Goal: Task Accomplishment & Management: Manage account settings

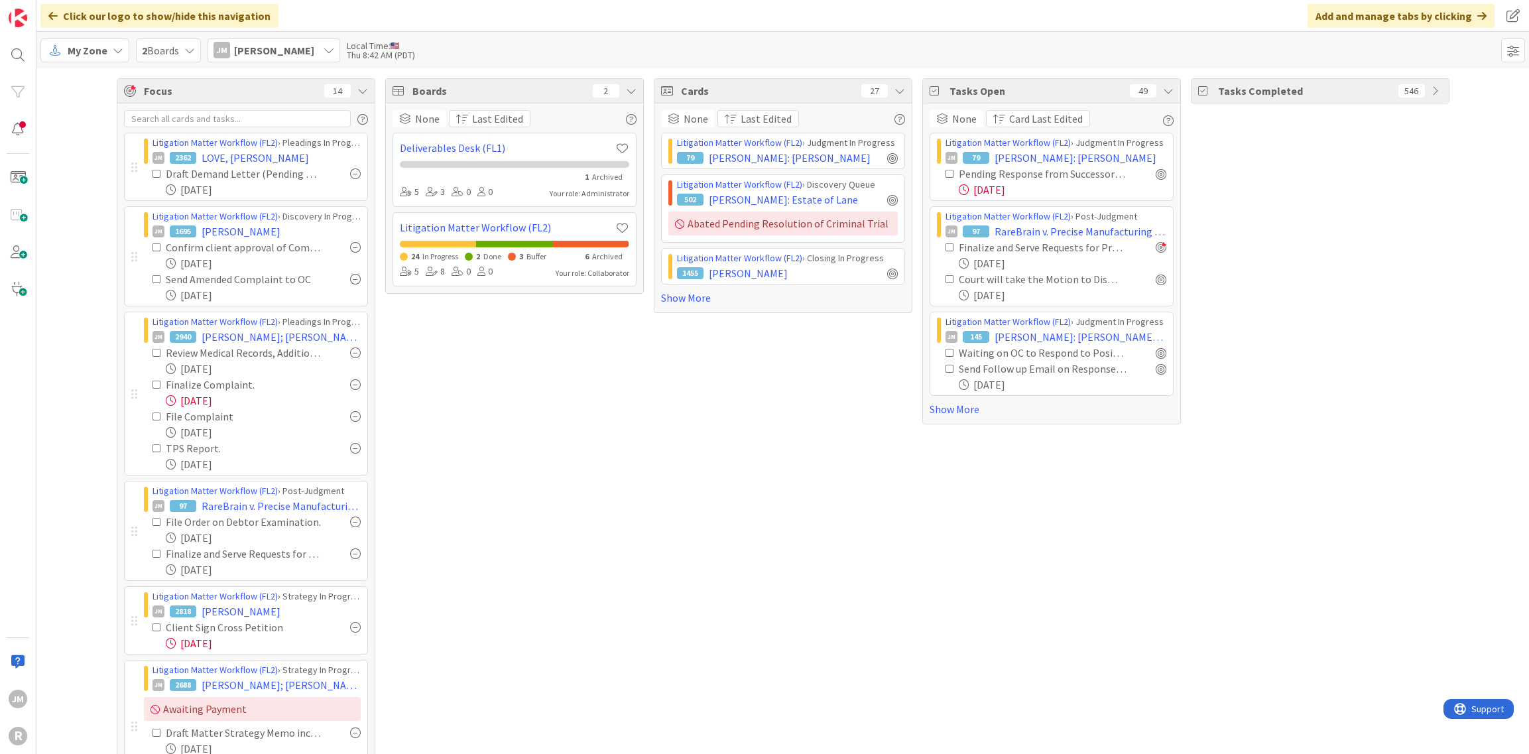
drag, startPoint x: 721, startPoint y: 458, endPoint x: 538, endPoint y: 262, distance: 268.3
click at [721, 458] on div "Cards 27 None Last Edited Litigation Matter Workflow (FL2) › Judgment In Progre…" at bounding box center [783, 566] width 259 height 977
click at [951, 412] on link "Show More" at bounding box center [1052, 409] width 244 height 16
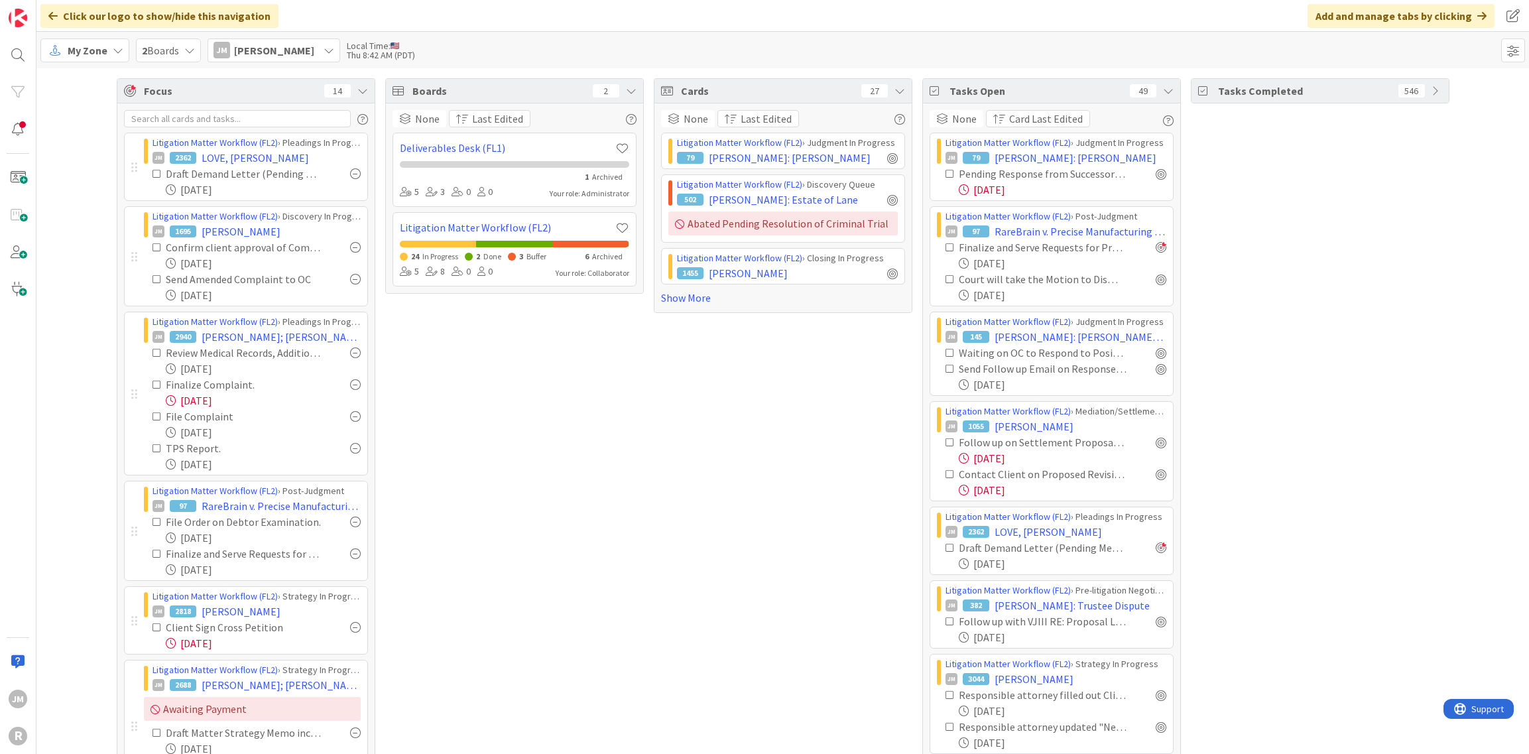
click at [946, 368] on icon at bounding box center [950, 368] width 9 height 9
click at [1027, 337] on span "[PERSON_NAME]: [PERSON_NAME] Winner" at bounding box center [1081, 337] width 172 height 16
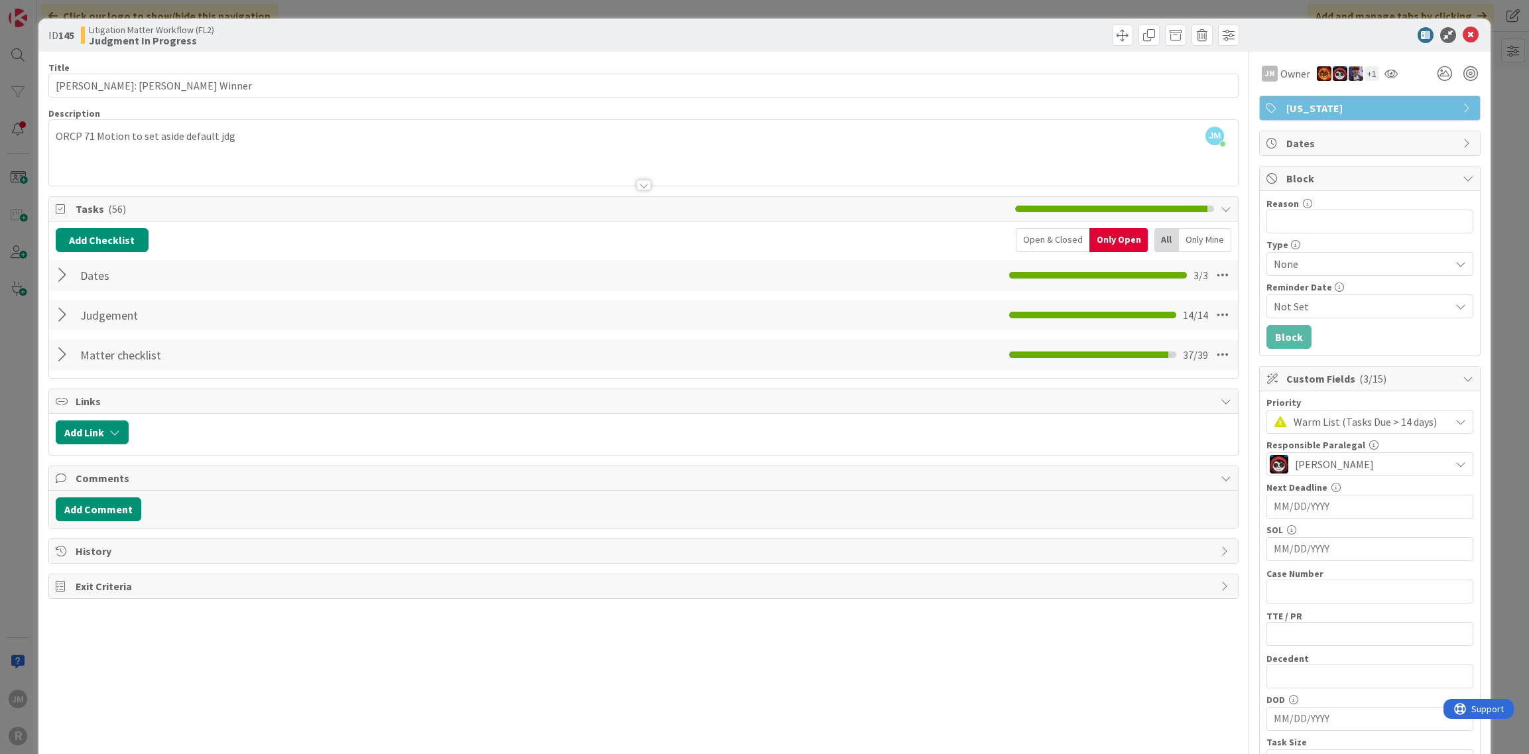
click at [60, 278] on div at bounding box center [64, 275] width 17 height 24
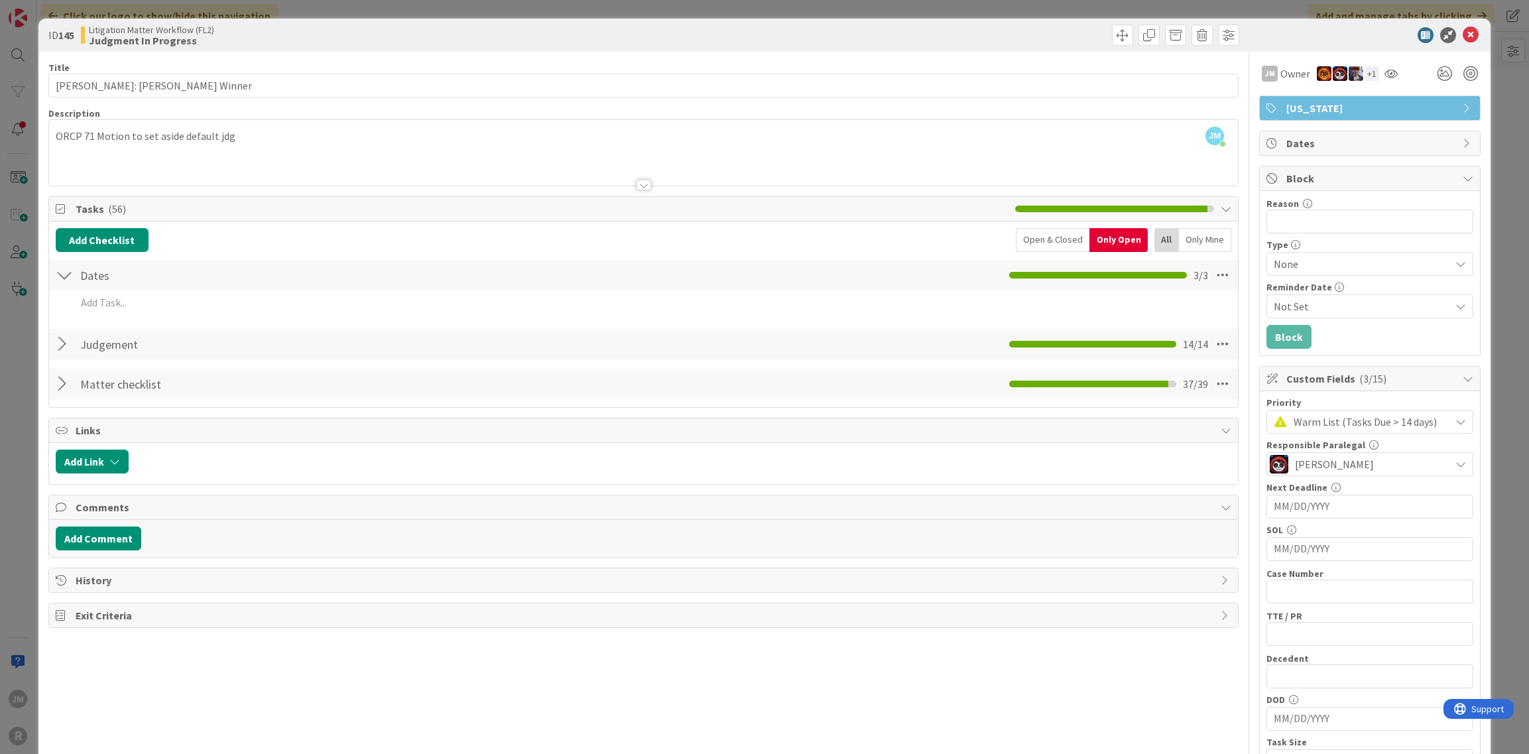
click at [64, 275] on div at bounding box center [64, 275] width 17 height 24
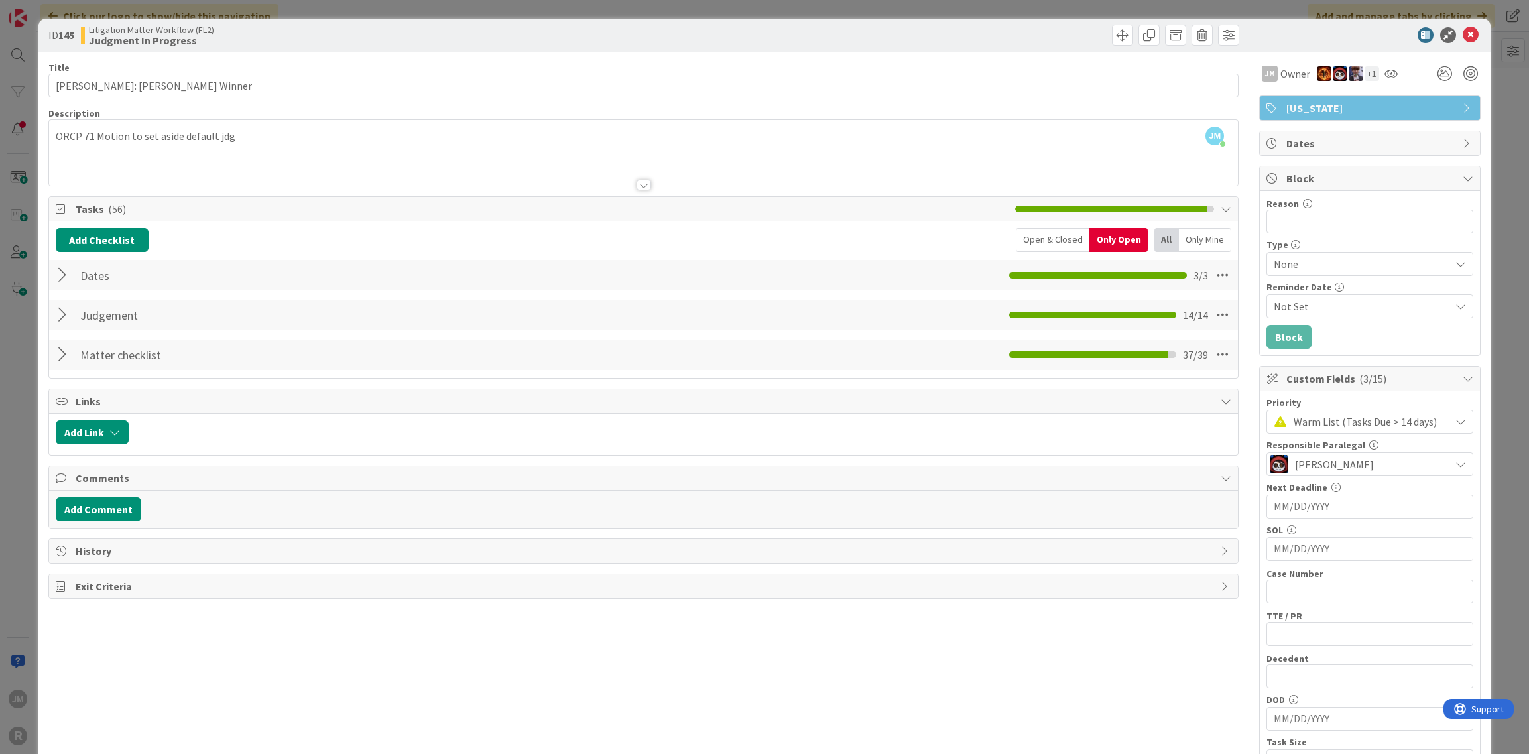
click at [64, 352] on div at bounding box center [64, 355] width 17 height 24
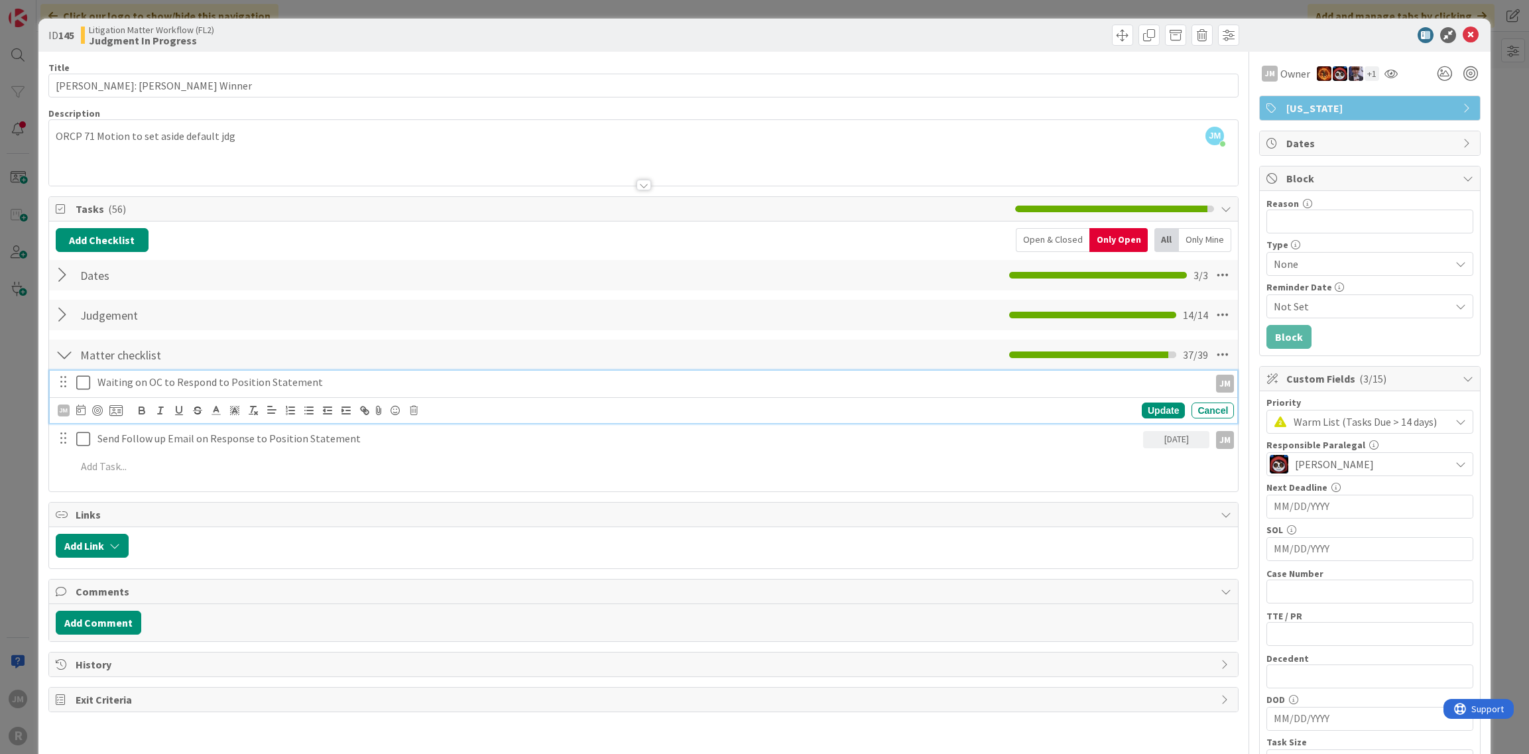
click at [78, 379] on icon at bounding box center [83, 383] width 14 height 16
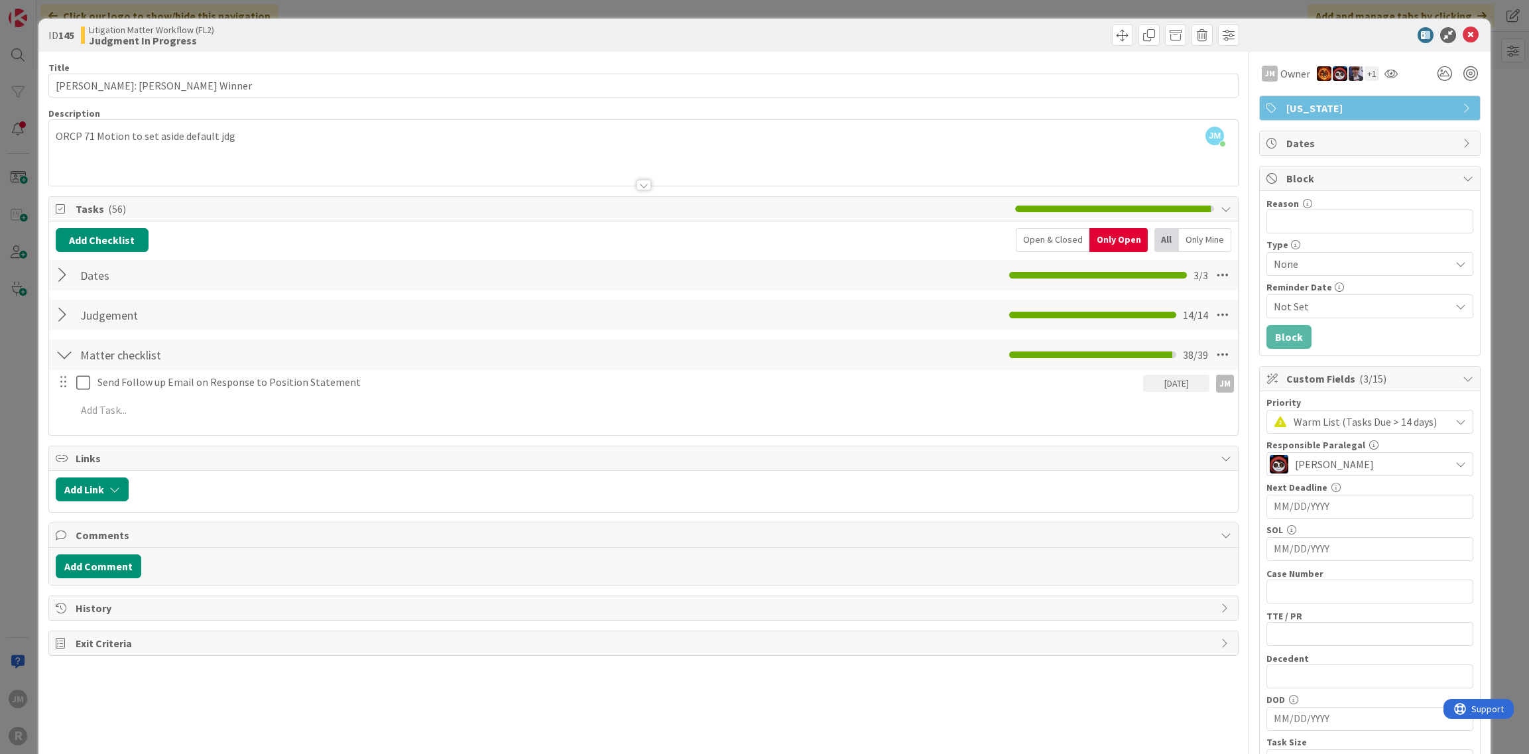
click at [18, 462] on div "ID 145 Litigation Matter Workflow (FL2) Judgment In Progress Title 24 / 128 WIL…" at bounding box center [764, 377] width 1529 height 754
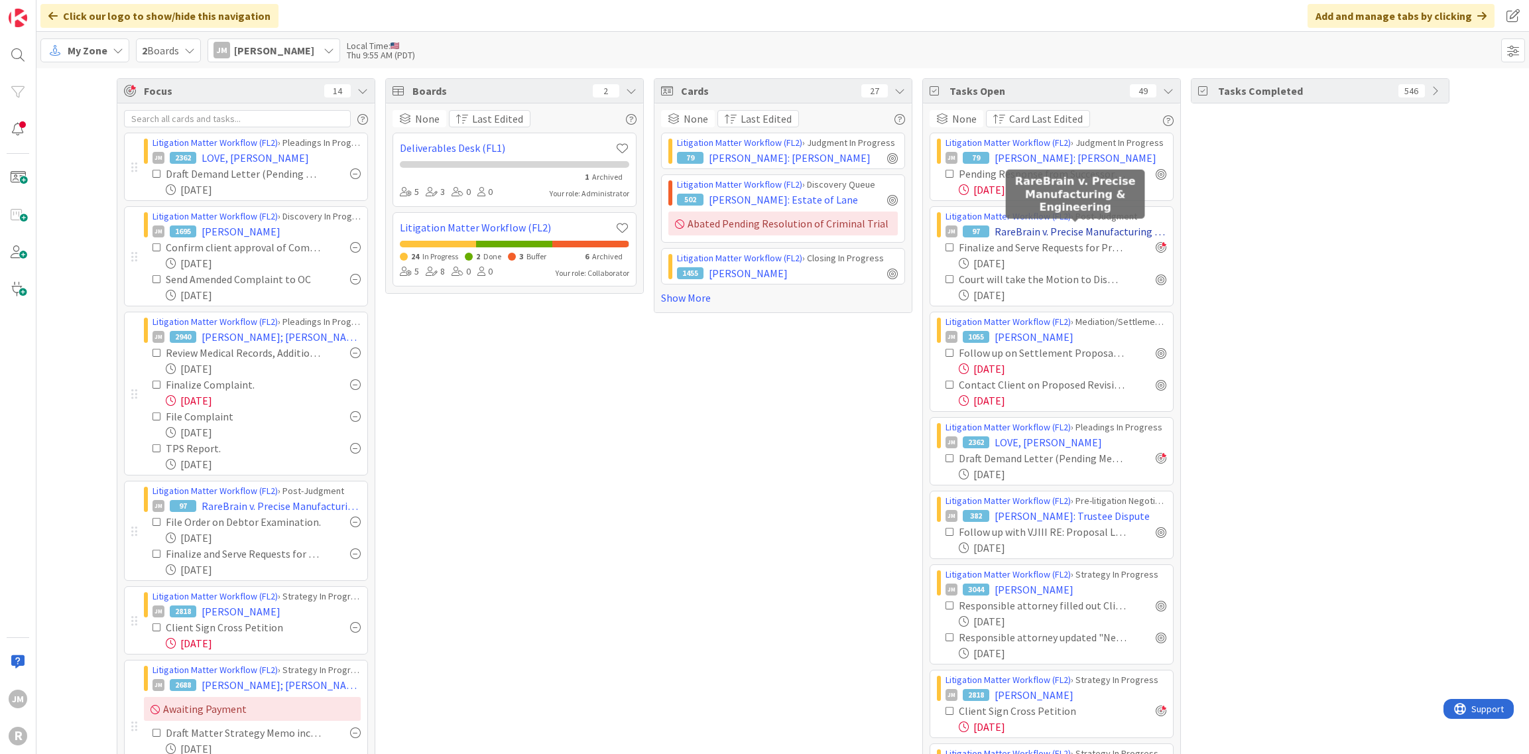
click at [1042, 231] on span "RareBrain v. Precise Manufacturing & Engineering" at bounding box center [1081, 231] width 172 height 16
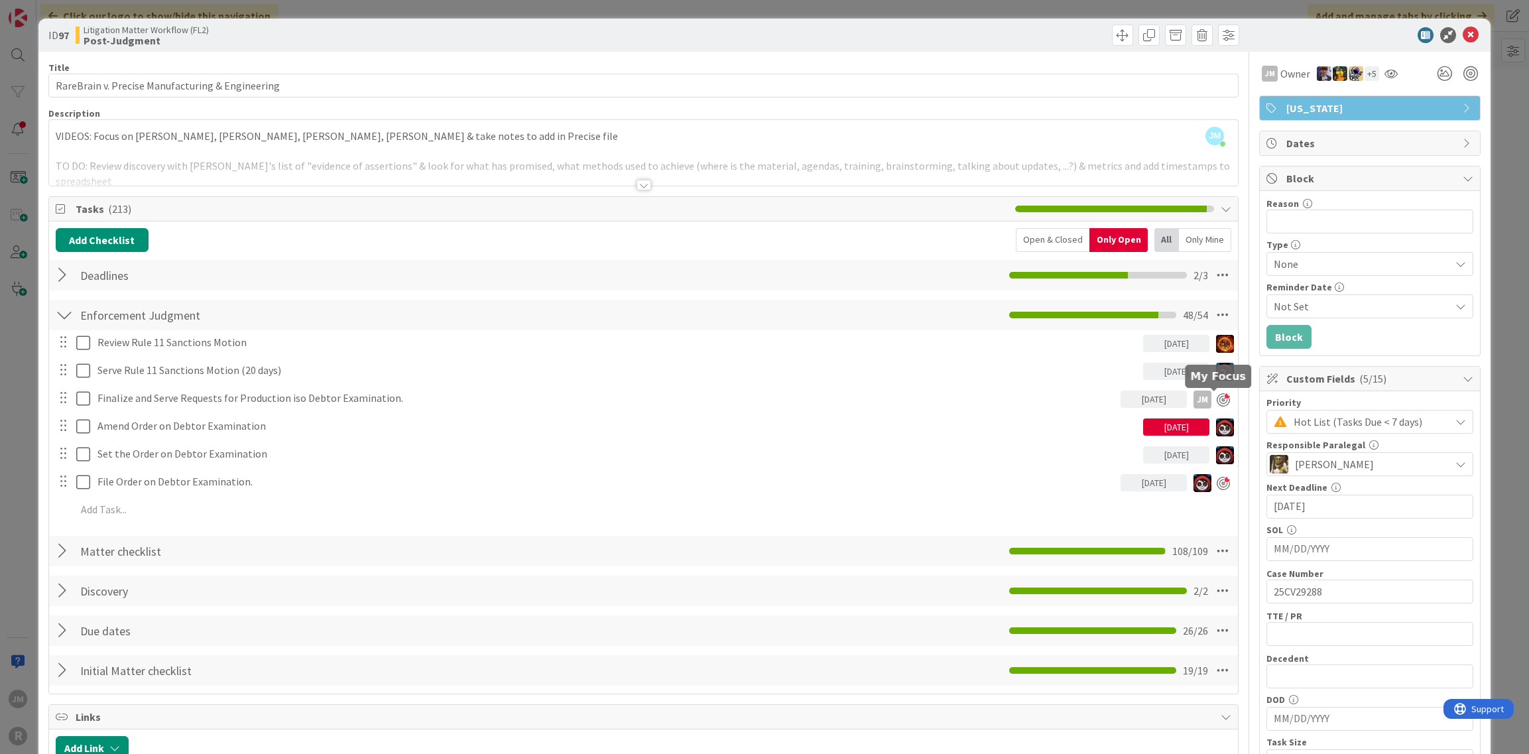
click at [1217, 396] on div at bounding box center [1223, 399] width 13 height 13
click at [1142, 485] on div "[DATE]" at bounding box center [1154, 482] width 66 height 17
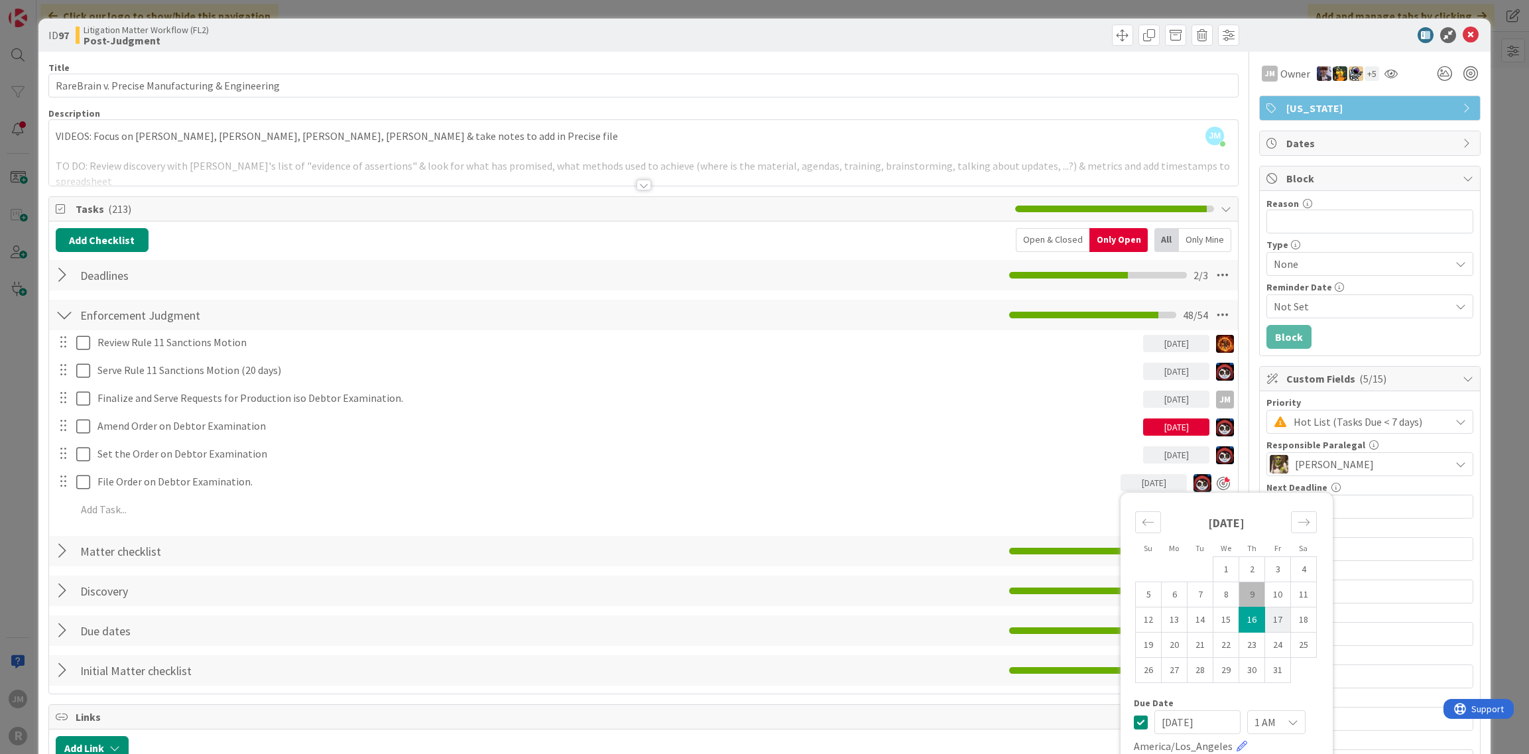
click at [1274, 617] on td "17" at bounding box center [1278, 619] width 26 height 25
type input "[DATE]"
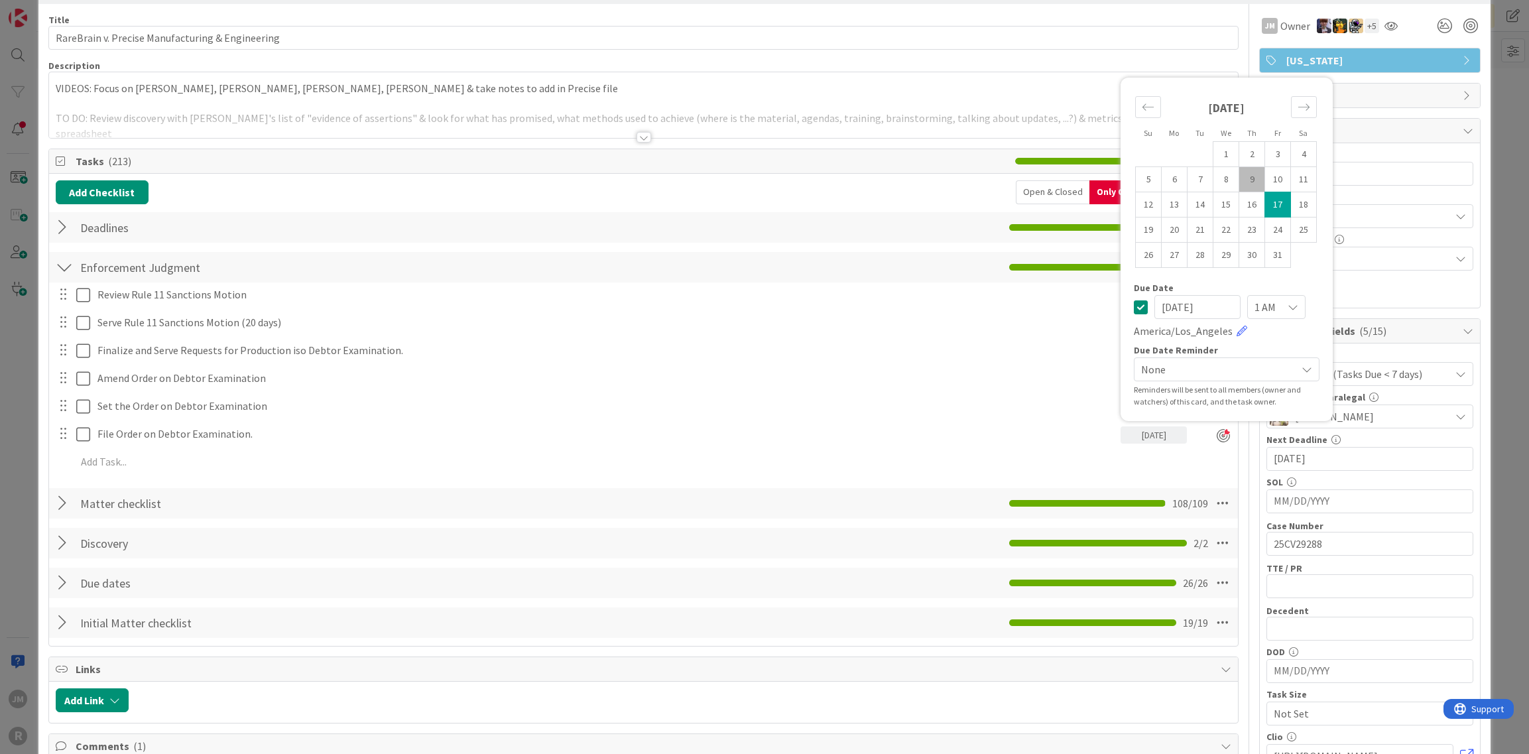
scroll to position [133, 0]
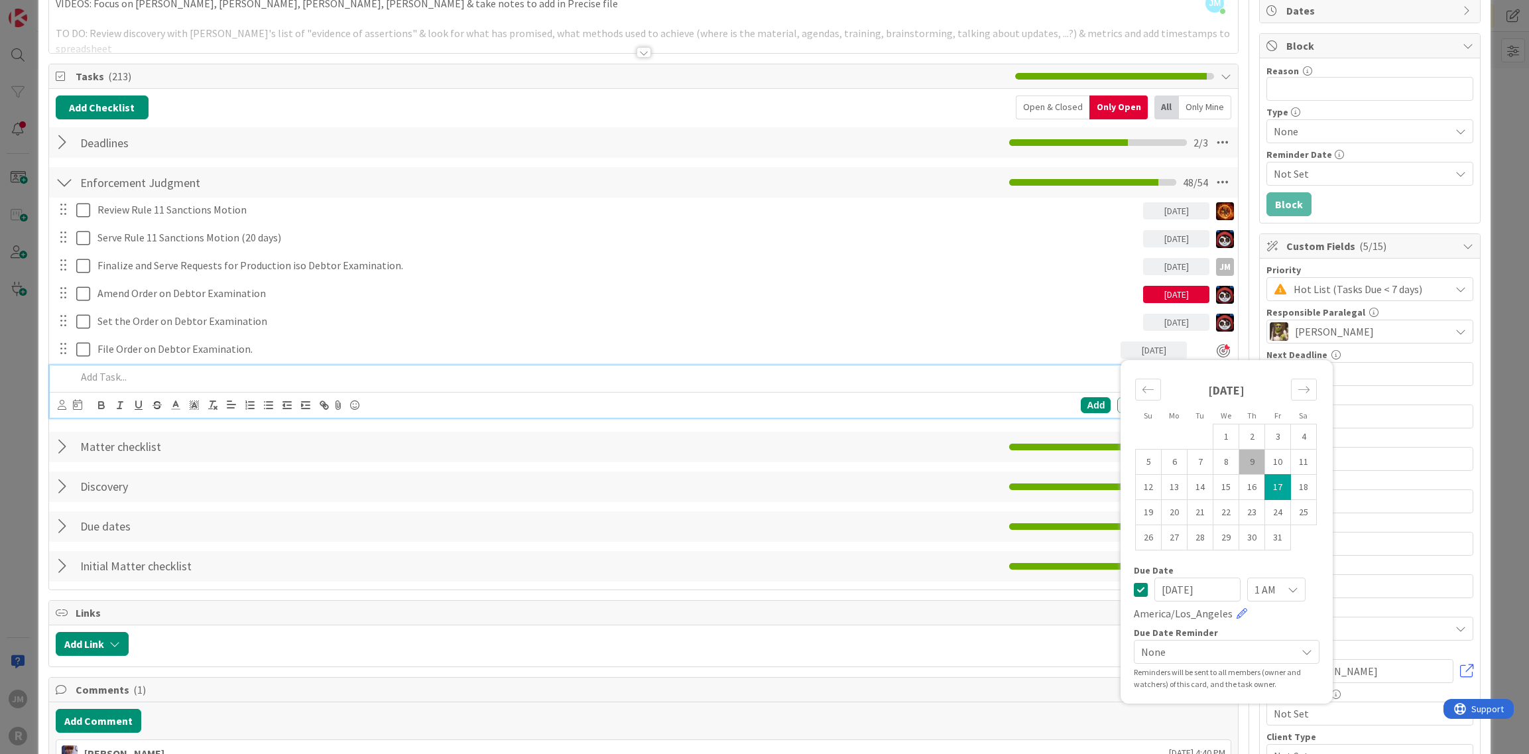
click at [1040, 381] on p at bounding box center [652, 376] width 1153 height 15
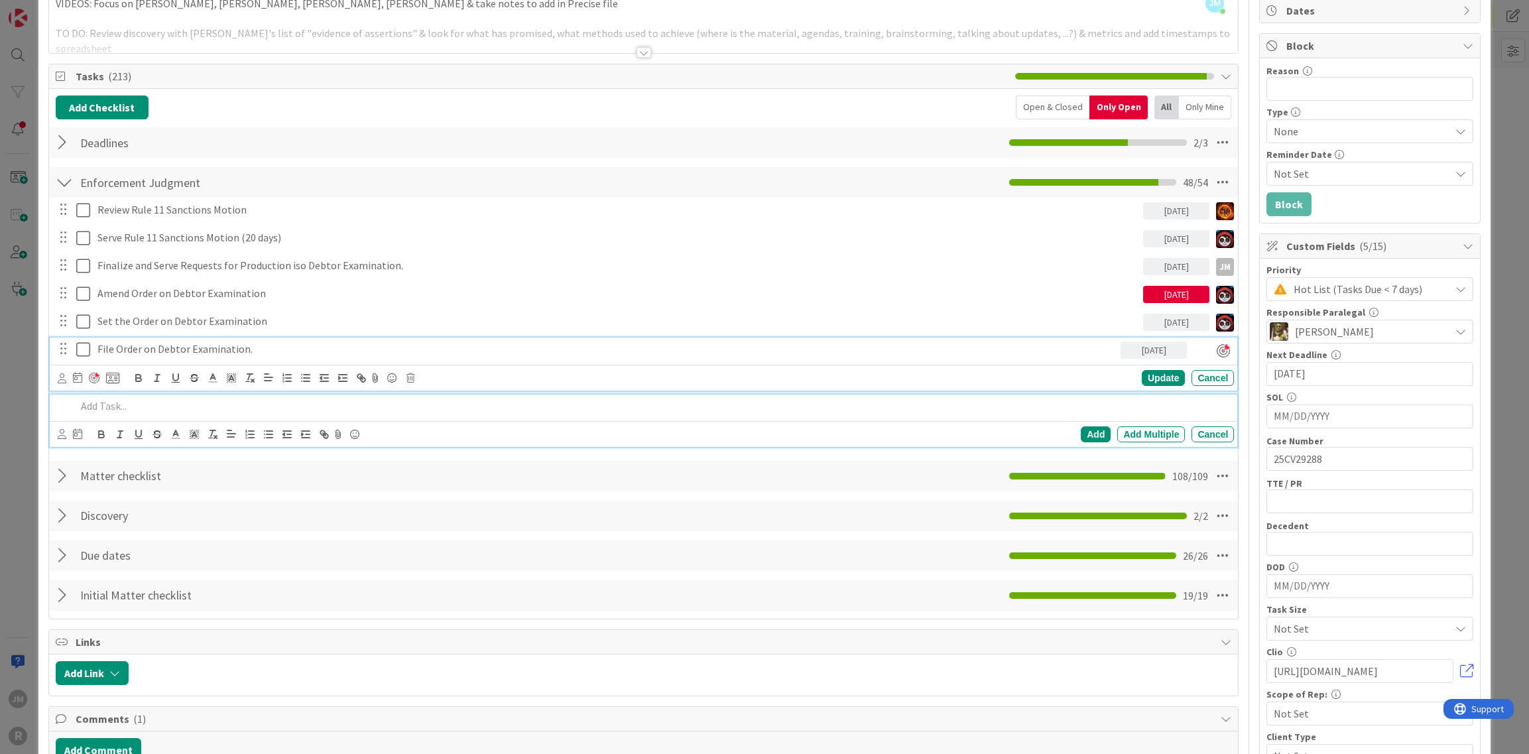
click at [520, 343] on div "File Order on Debtor Examination. 10/17/2025 Su Mo Tu We Th Fr Sa September 202…" at bounding box center [644, 363] width 1188 height 53
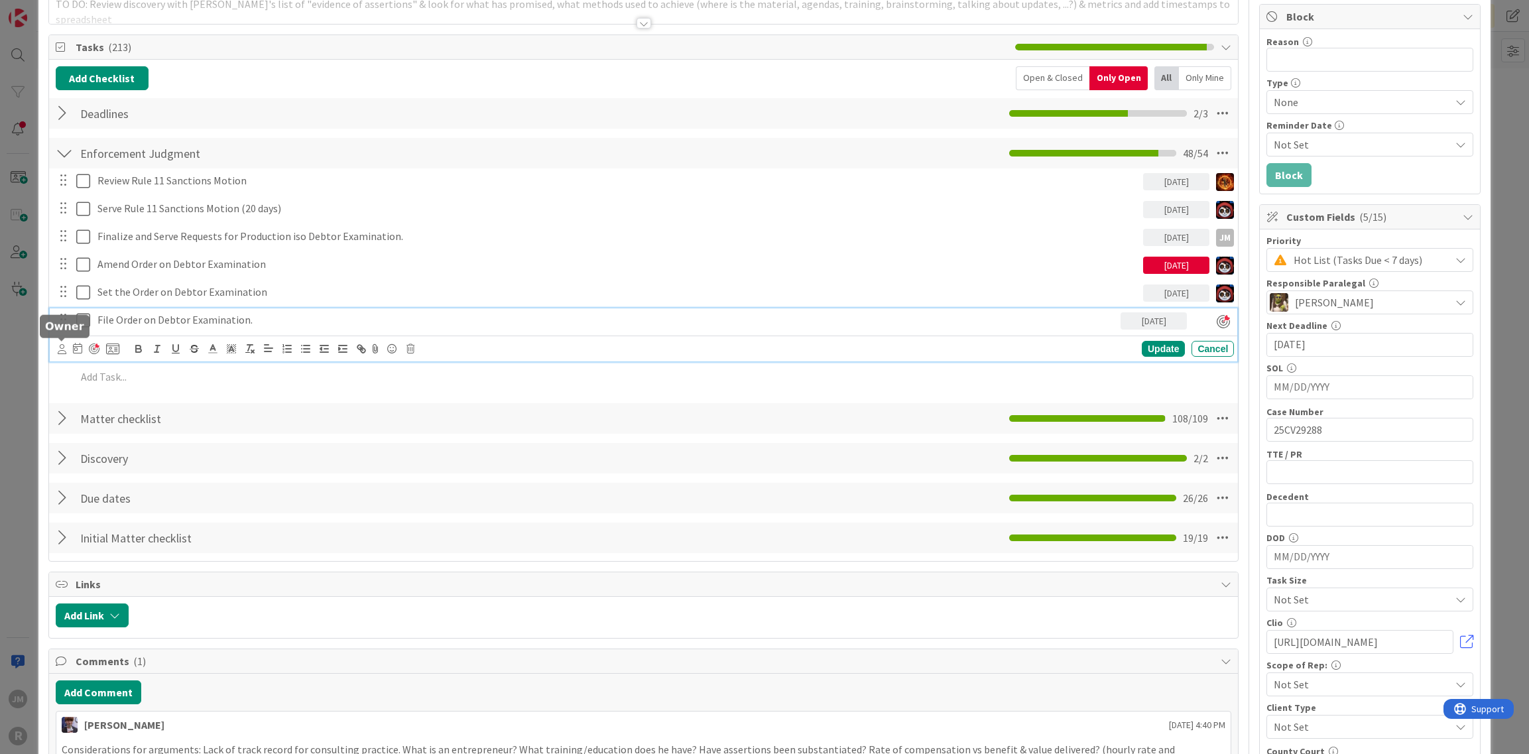
click at [59, 347] on icon at bounding box center [62, 349] width 9 height 10
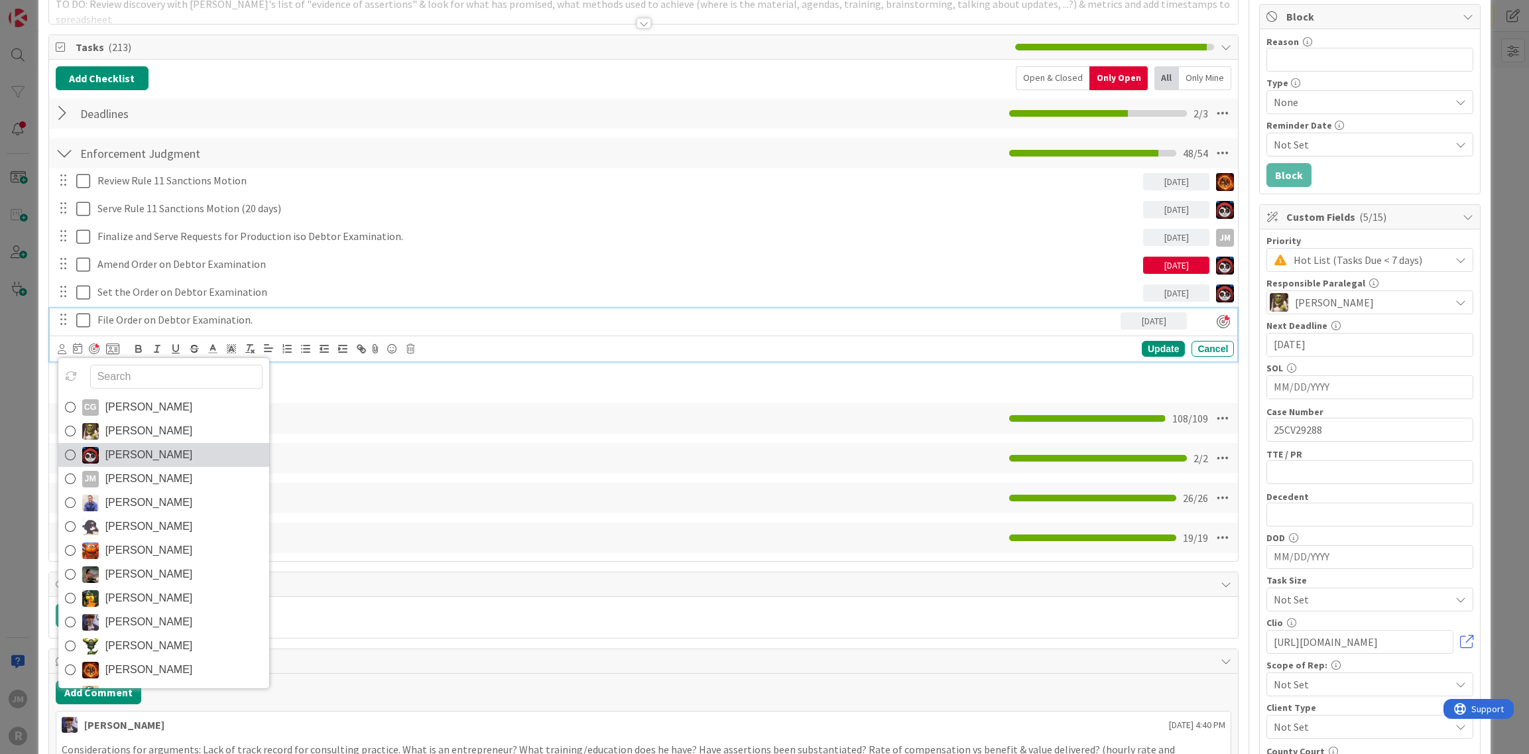
click at [69, 446] on icon at bounding box center [70, 455] width 11 height 20
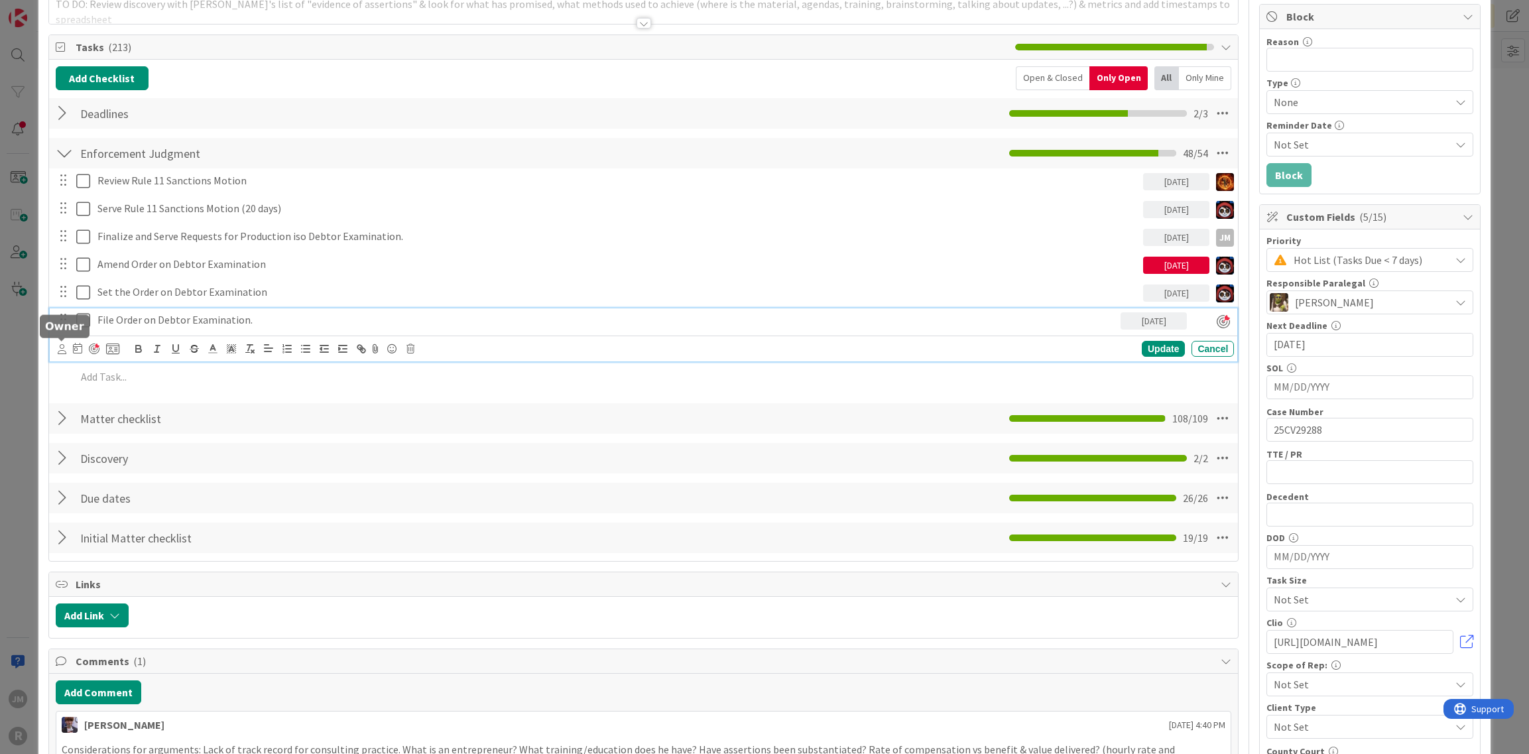
click at [61, 349] on icon at bounding box center [62, 349] width 9 height 10
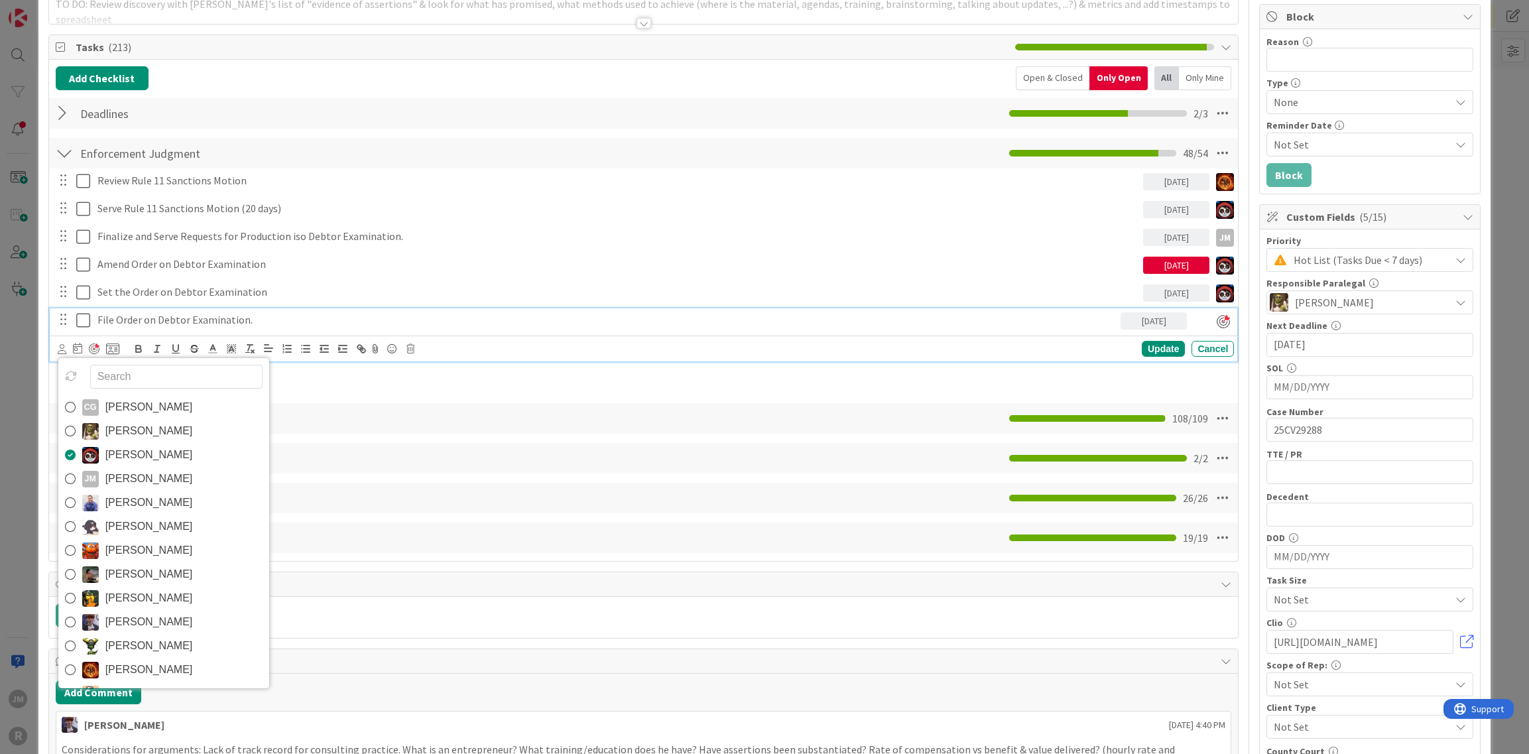
click at [67, 450] on icon at bounding box center [70, 455] width 11 height 20
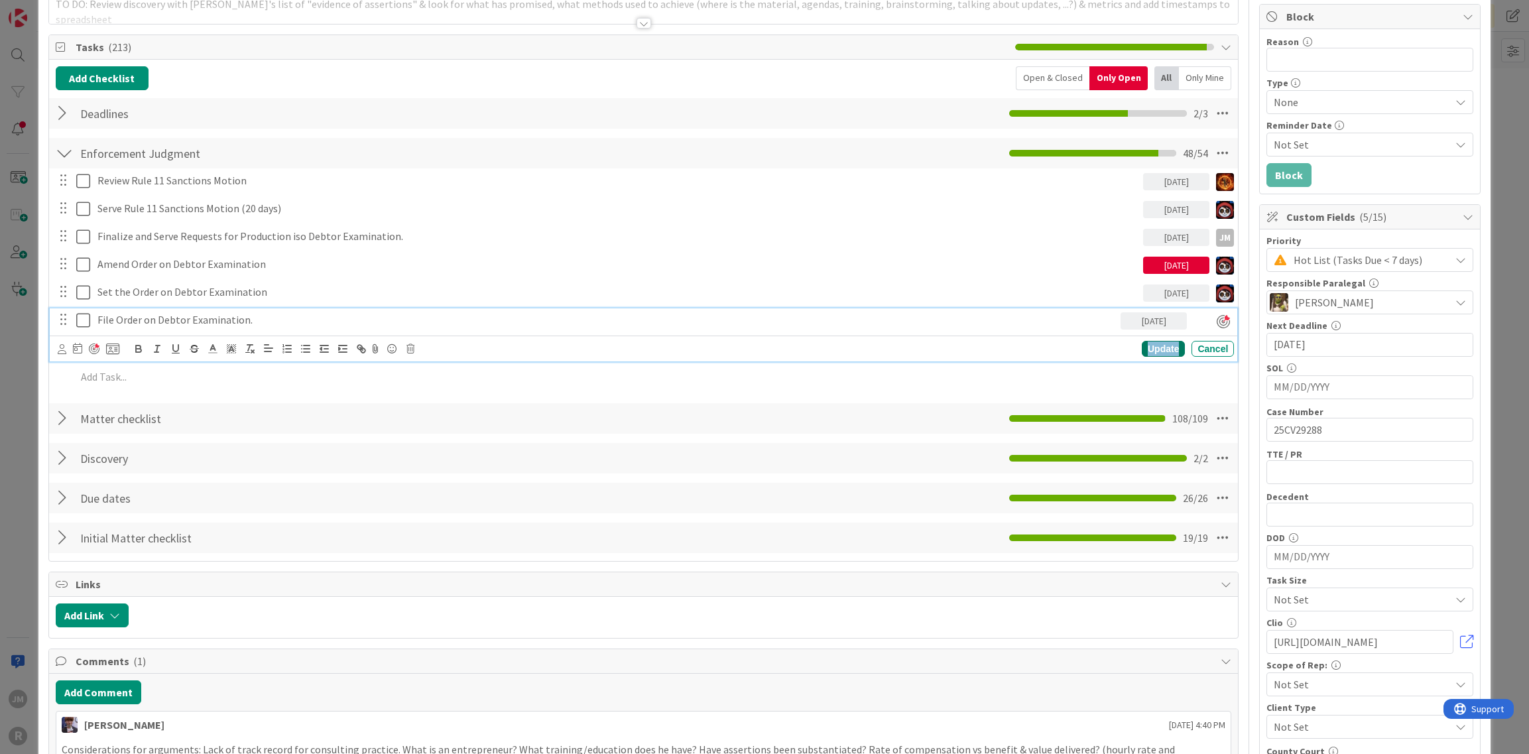
click at [1156, 343] on div "Update" at bounding box center [1163, 349] width 43 height 16
click at [1022, 318] on p "File Order on Debtor Examination." at bounding box center [606, 319] width 1018 height 15
click at [62, 346] on icon at bounding box center [62, 349] width 9 height 10
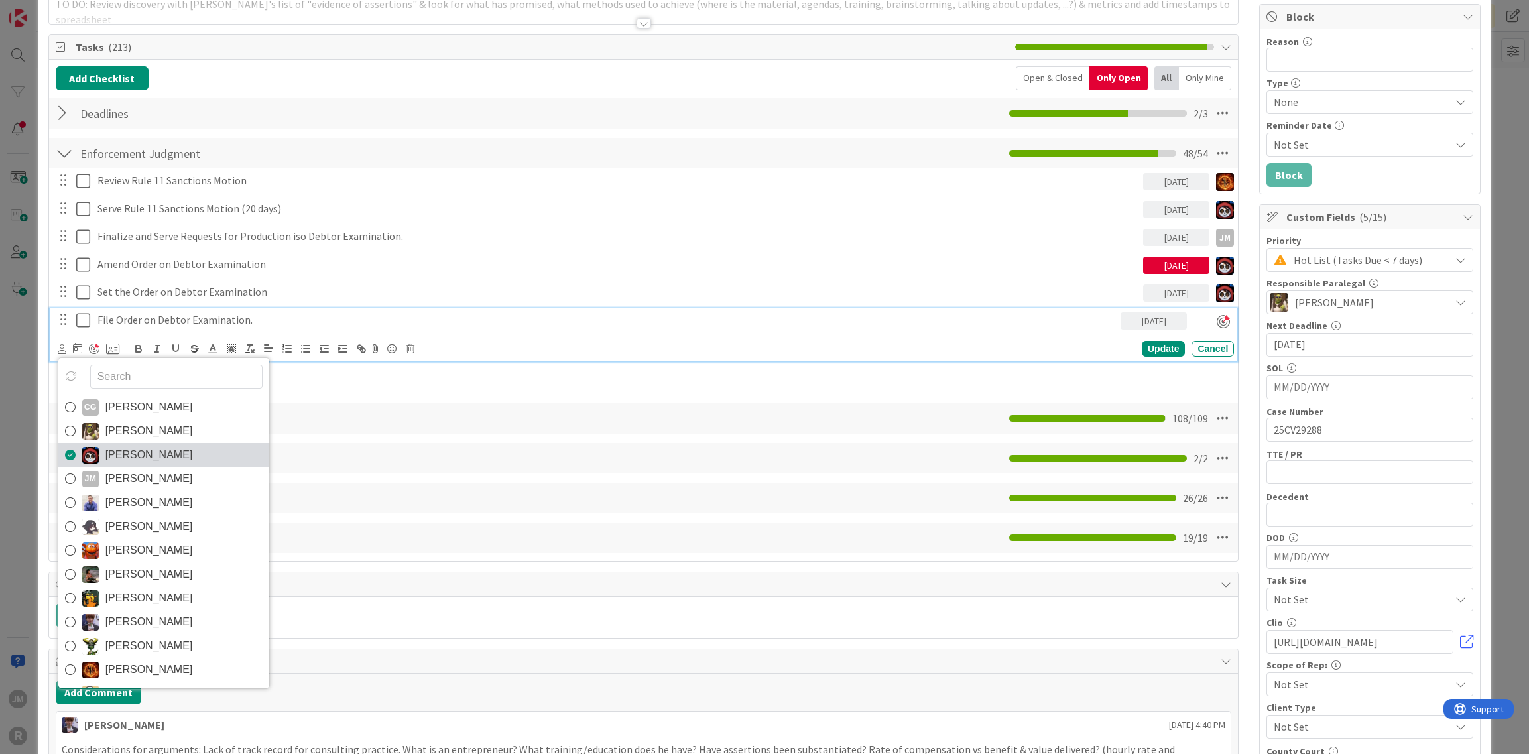
click at [134, 449] on span "[PERSON_NAME]" at bounding box center [149, 455] width 88 height 20
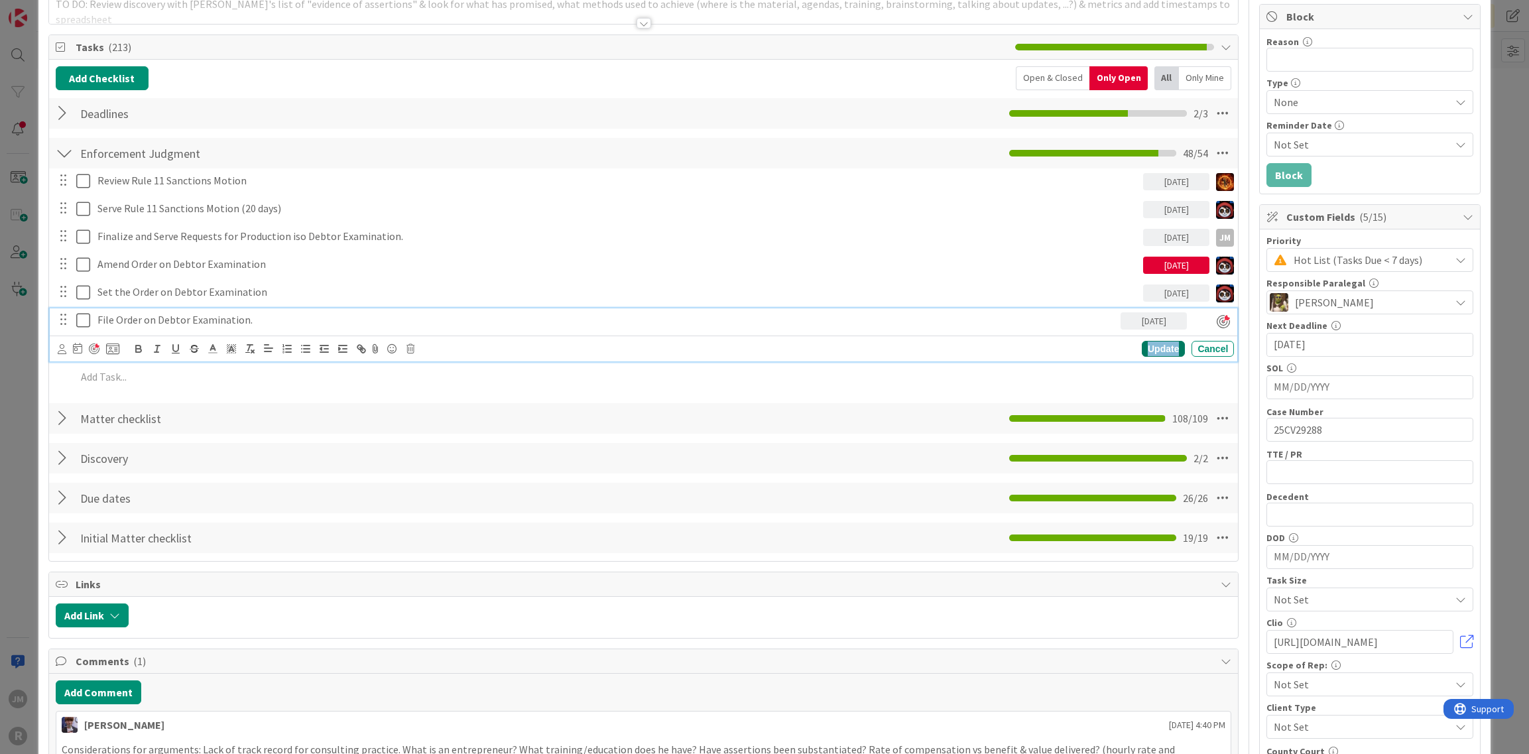
click at [1166, 347] on div "Update" at bounding box center [1163, 349] width 43 height 16
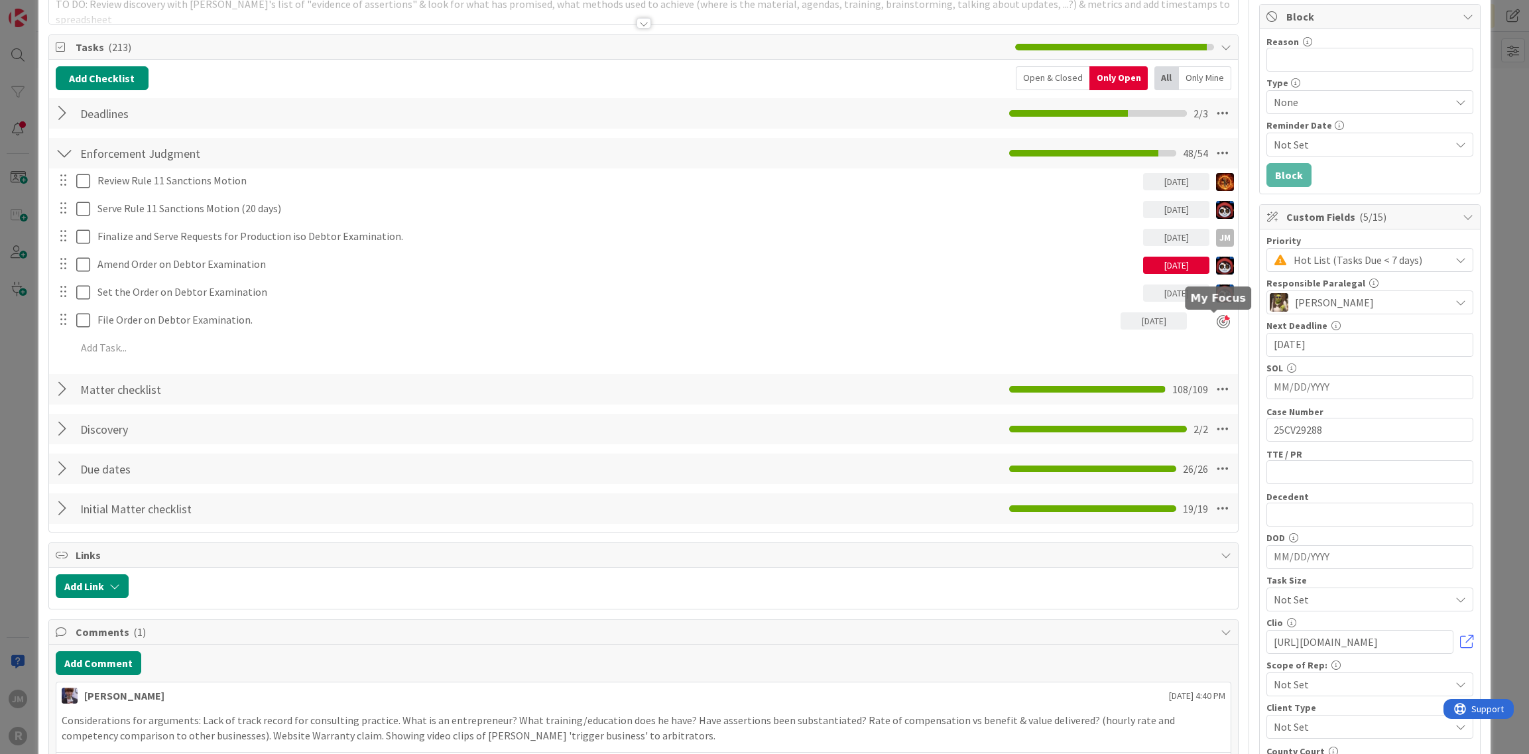
click at [1217, 320] on div at bounding box center [1223, 321] width 13 height 13
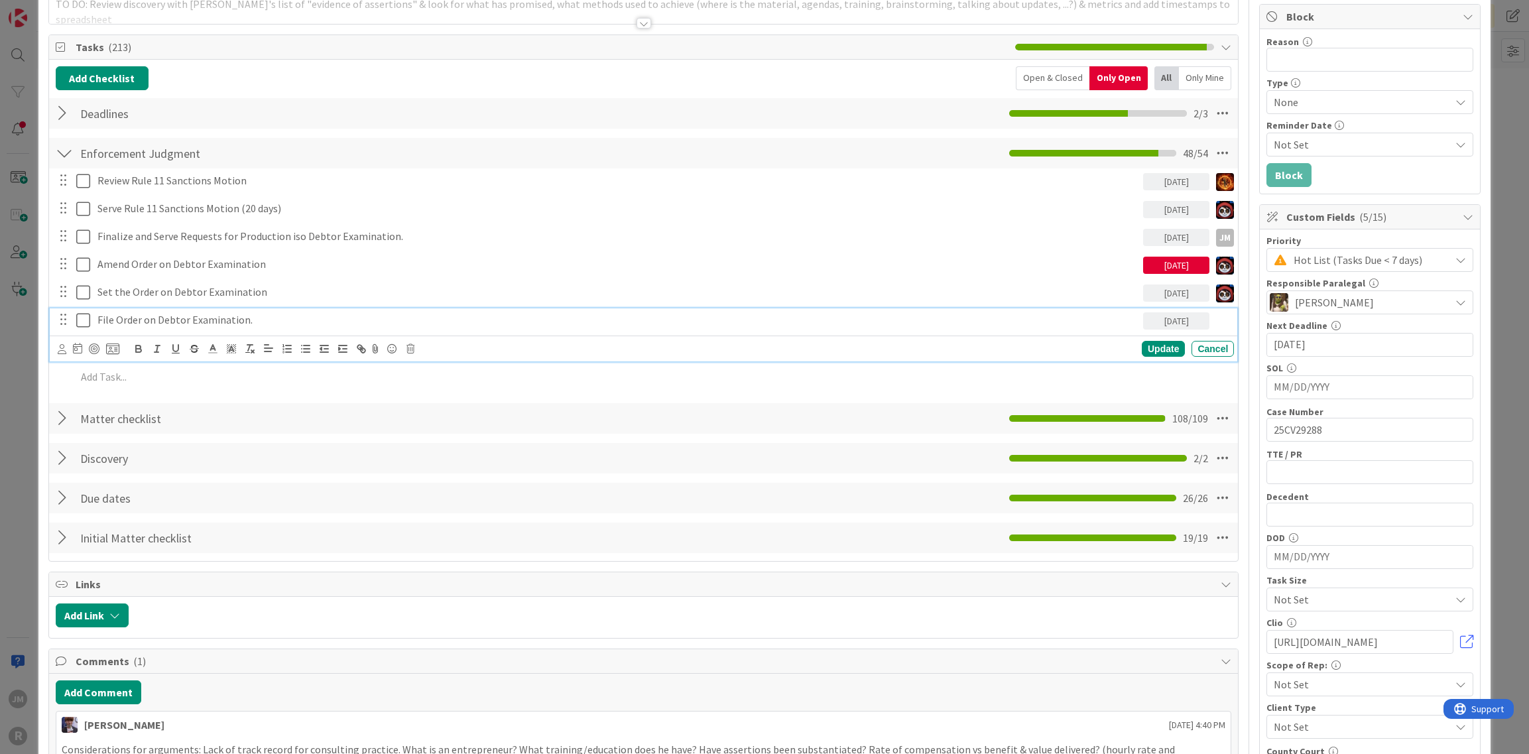
click at [1103, 320] on p "File Order on Debtor Examination." at bounding box center [617, 319] width 1040 height 15
click at [62, 345] on icon at bounding box center [62, 349] width 9 height 10
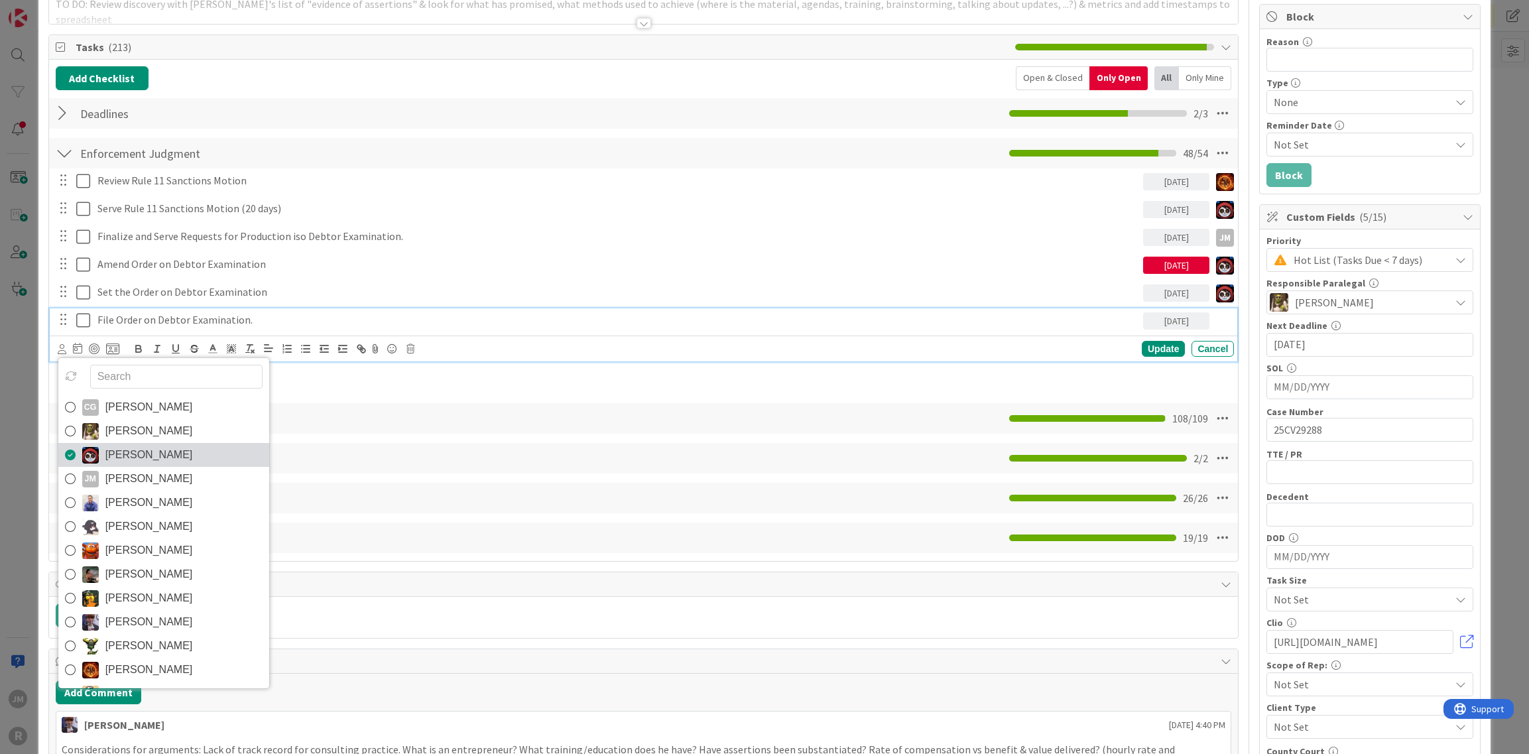
click at [69, 446] on icon at bounding box center [70, 455] width 11 height 20
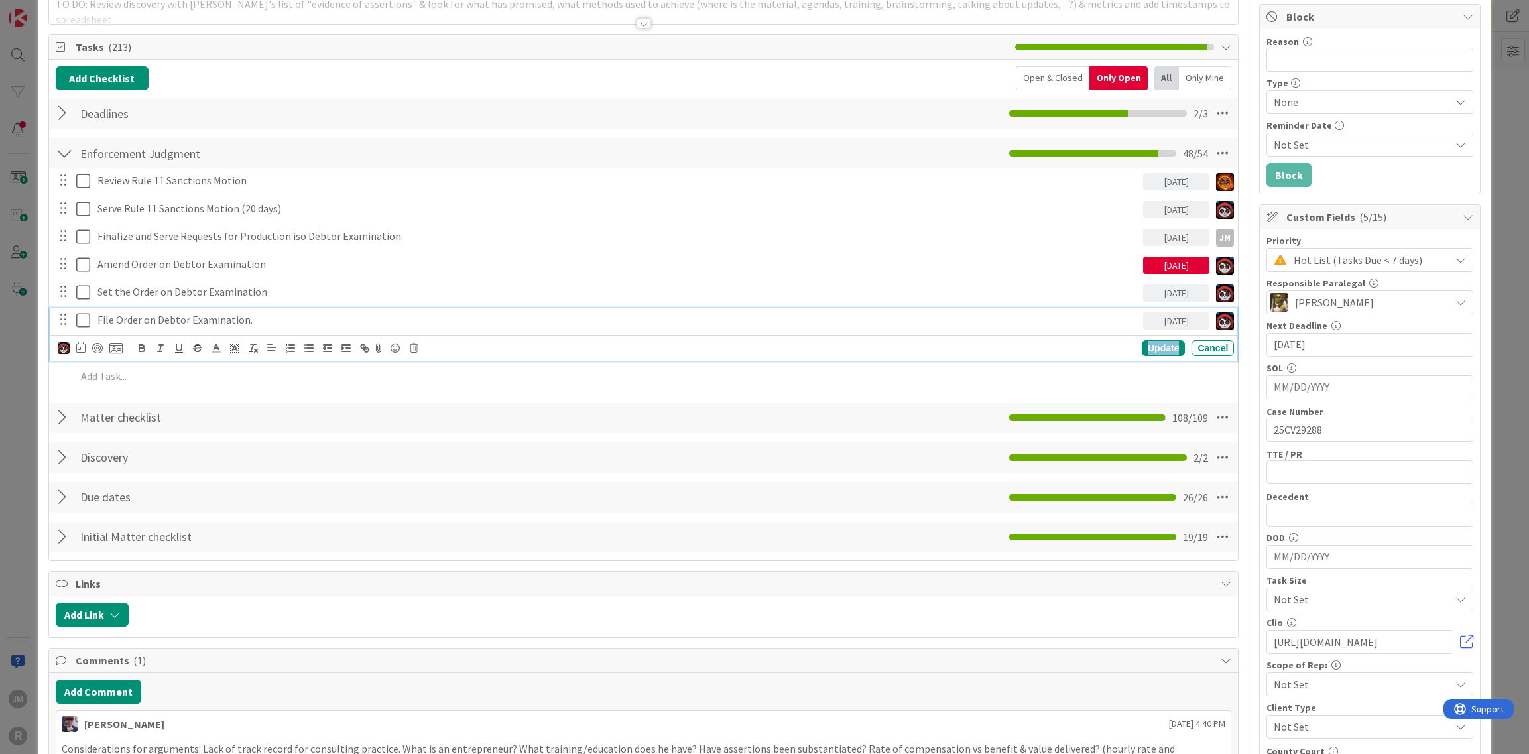
click at [1148, 345] on div "Update" at bounding box center [1163, 348] width 43 height 16
click at [949, 318] on p "File Order on Debtor Examination." at bounding box center [617, 319] width 1040 height 15
click at [99, 346] on div at bounding box center [97, 348] width 11 height 11
click at [94, 345] on div at bounding box center [94, 348] width 11 height 11
click at [1160, 345] on div "Update" at bounding box center [1163, 348] width 43 height 16
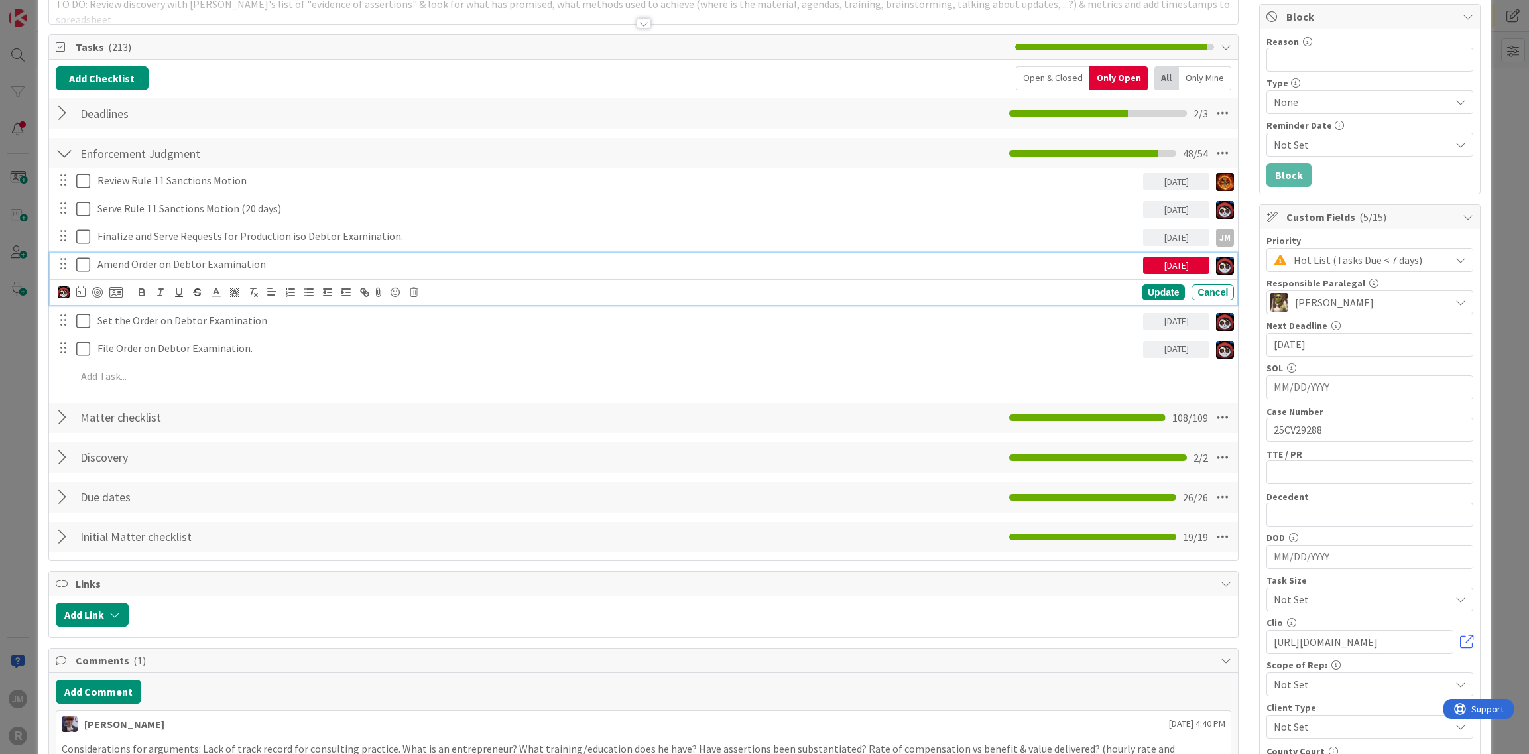
click at [278, 263] on p "Amend Order on Debtor Examination" at bounding box center [617, 264] width 1040 height 15
click at [81, 288] on icon at bounding box center [80, 291] width 9 height 11
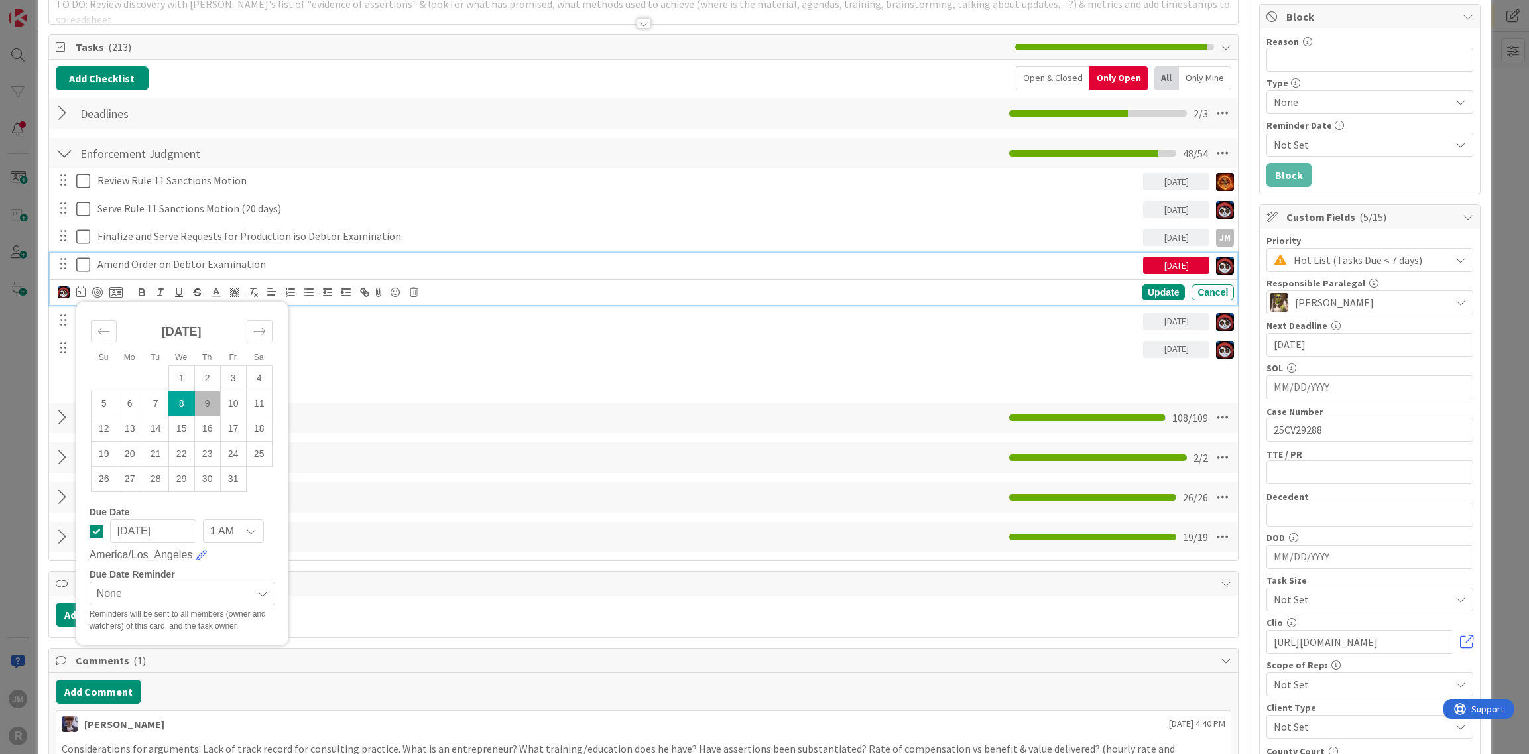
click at [206, 397] on td "9" at bounding box center [207, 403] width 26 height 25
type input "[DATE]"
click at [99, 261] on p "Amend Order on Debtor Examination" at bounding box center [617, 264] width 1040 height 15
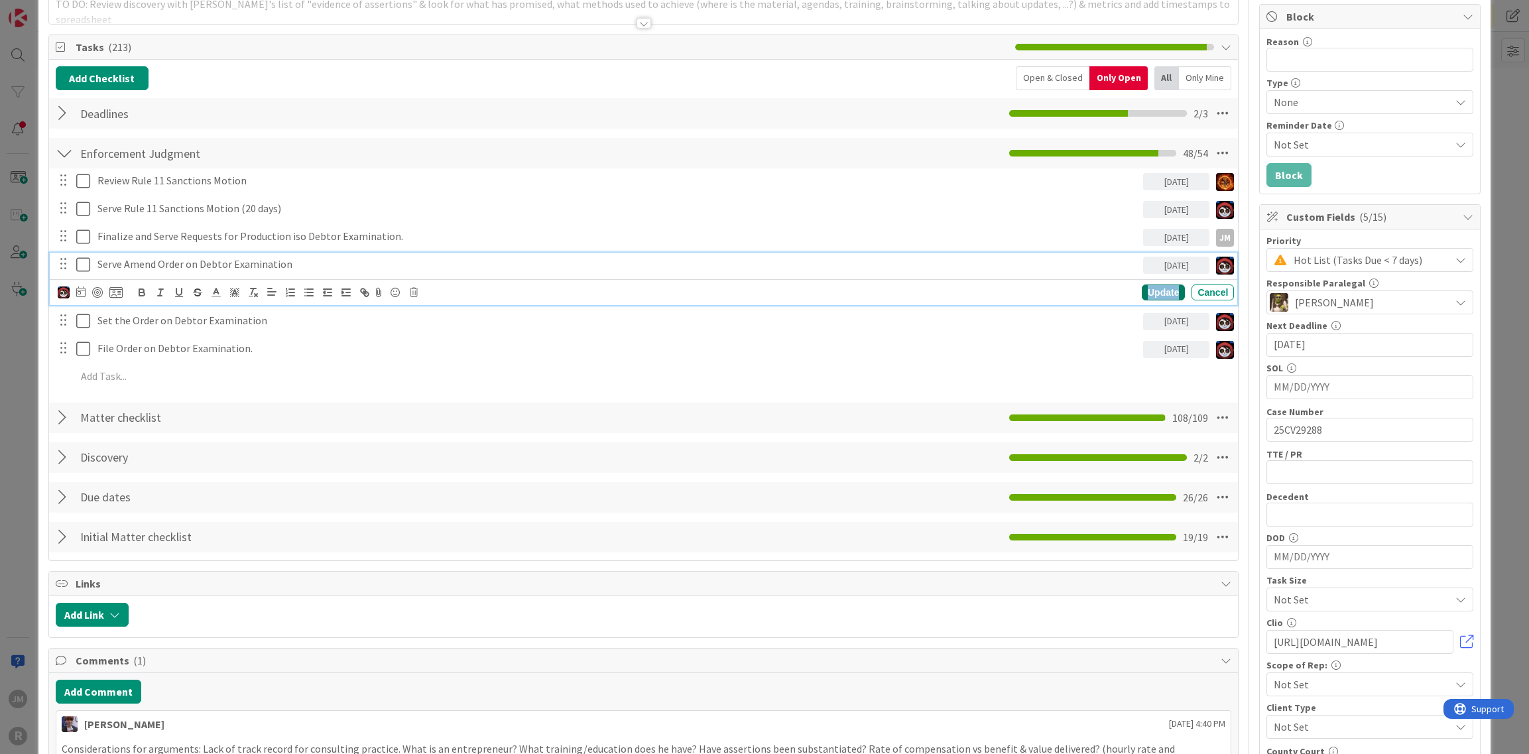
click at [1158, 287] on div "Update" at bounding box center [1163, 292] width 43 height 16
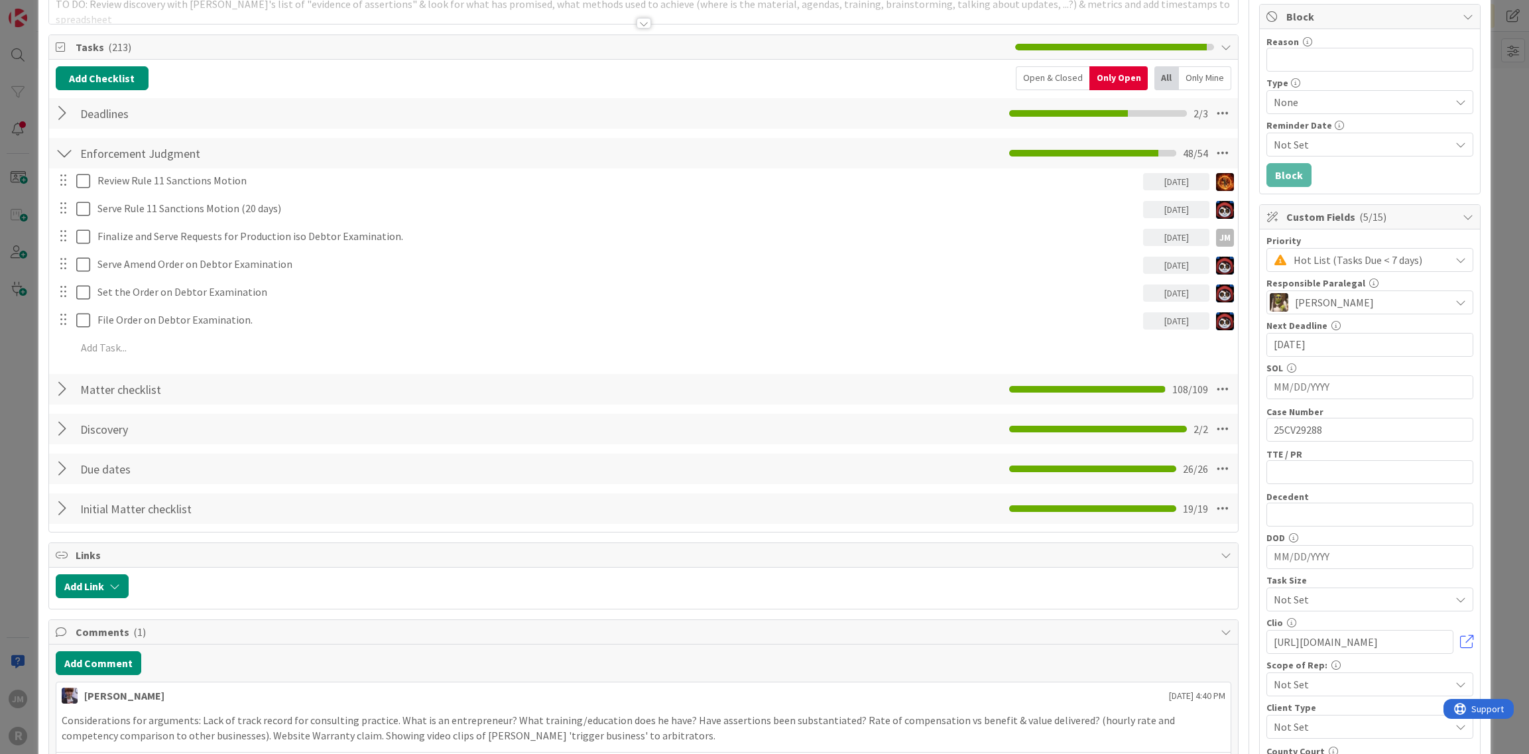
click at [24, 406] on div "ID 97 Litigation Matter Workflow (FL2) Post-Judgment Title 48 / 128 RareBrain v…" at bounding box center [764, 377] width 1529 height 754
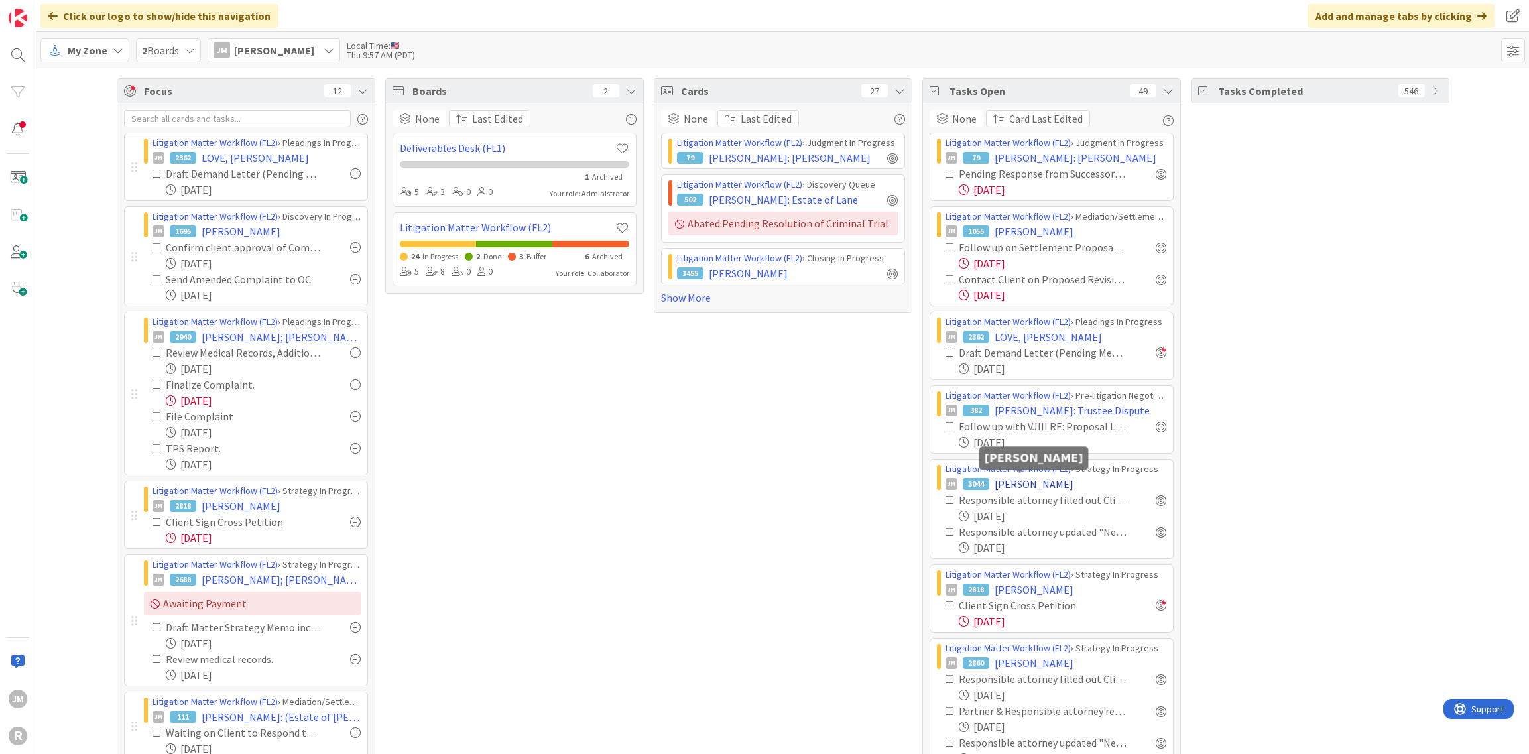
click at [1029, 485] on span "WEST, Richard" at bounding box center [1034, 484] width 79 height 16
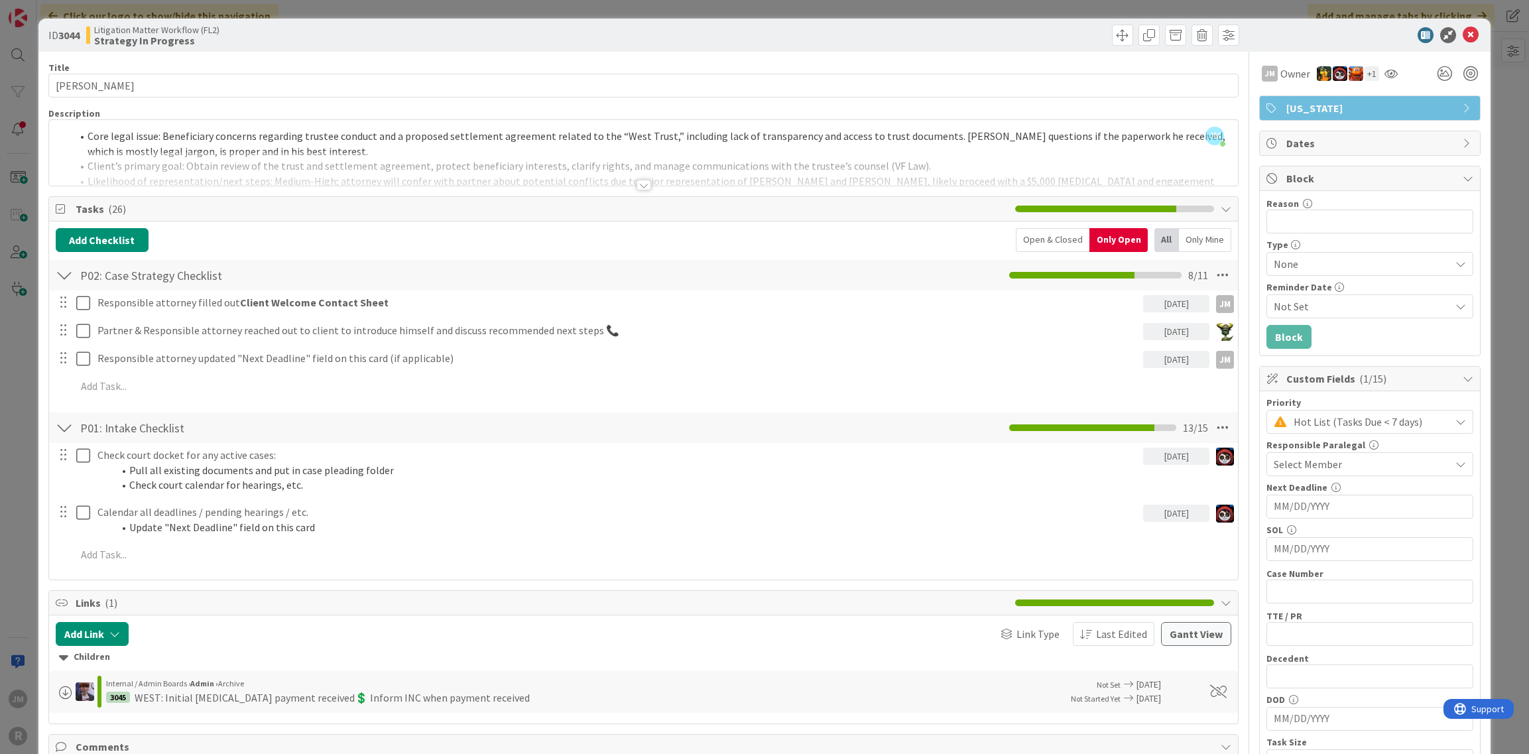
click at [28, 469] on div "ID 3044 Litigation Matter Workflow (FL2) Strategy In Progress Title 13 / 128 WE…" at bounding box center [764, 377] width 1529 height 754
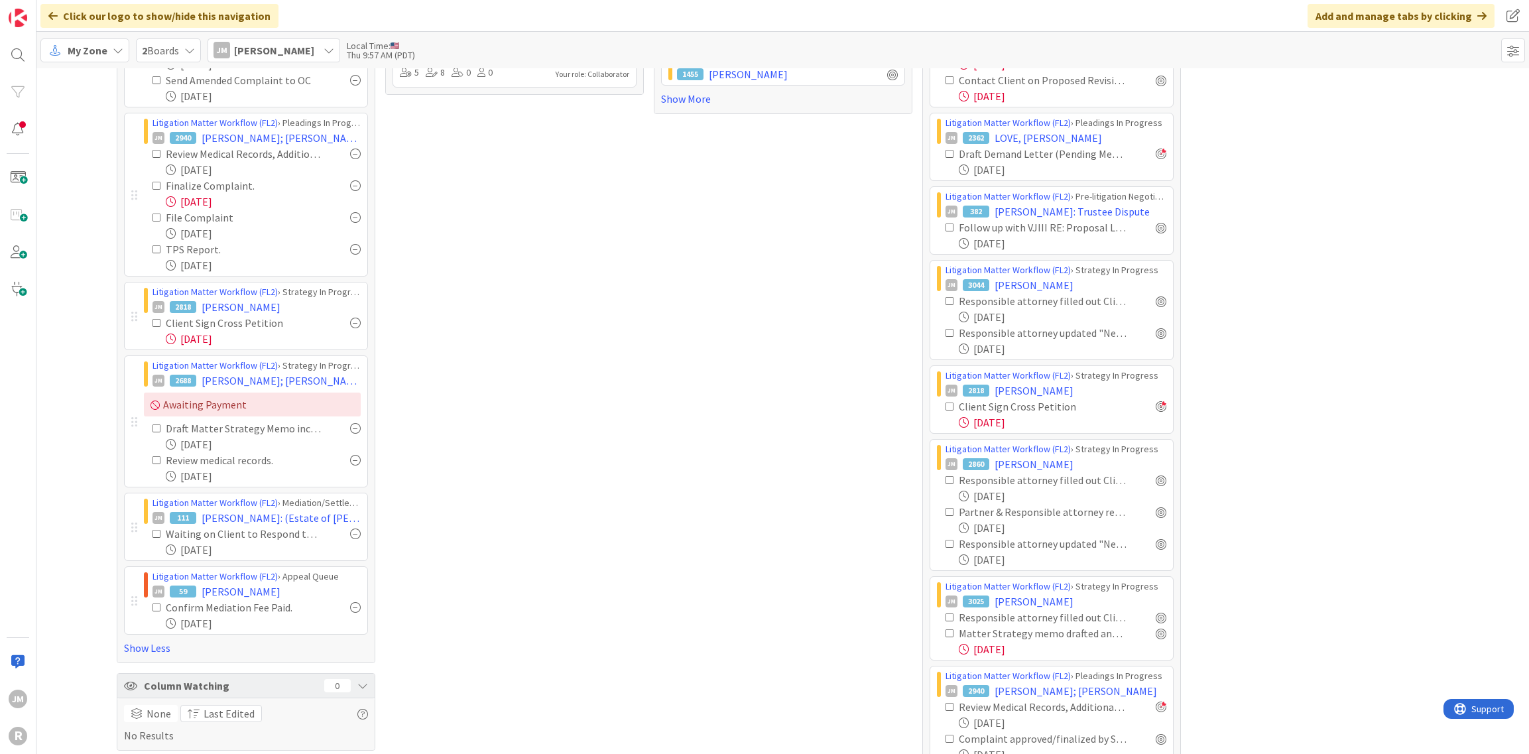
scroll to position [265, 0]
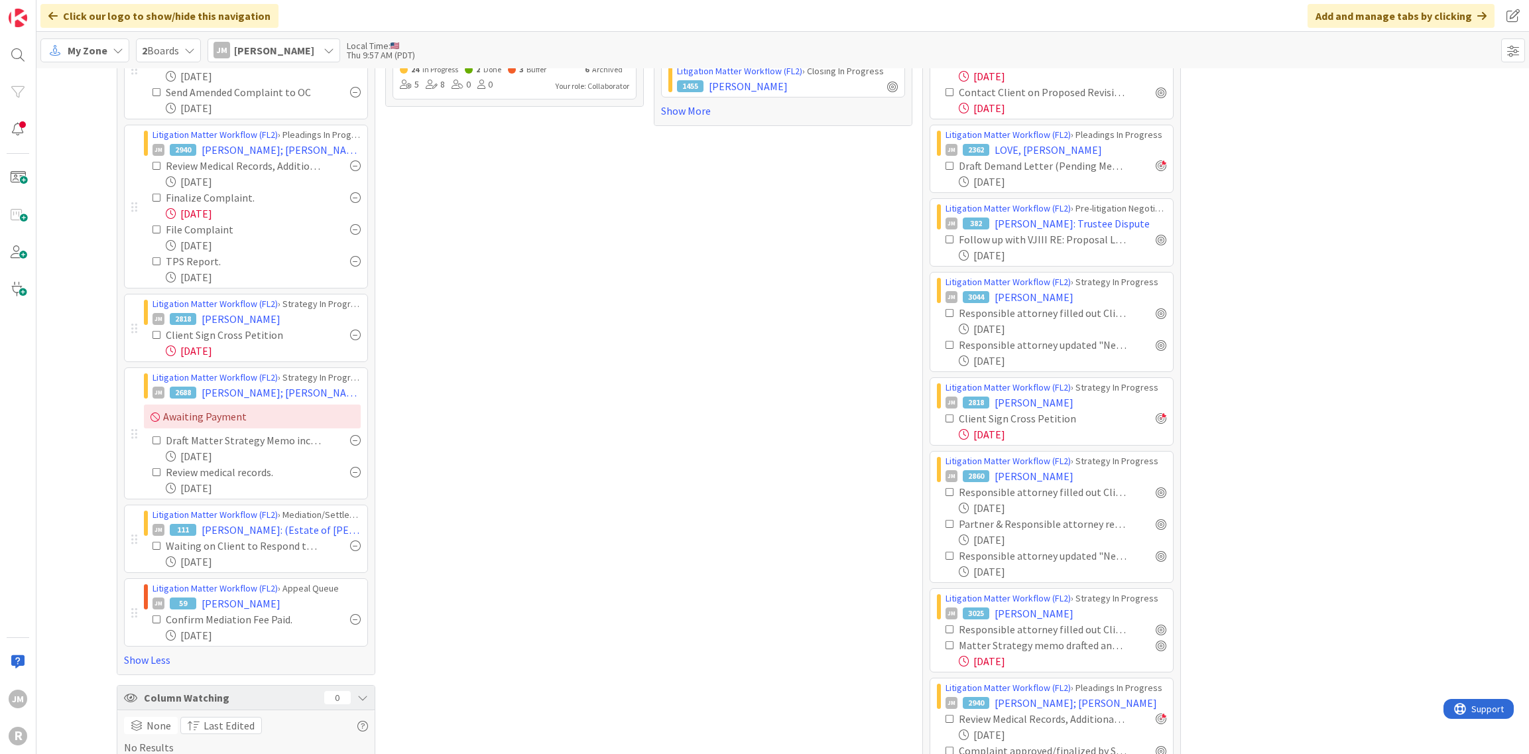
scroll to position [0, 0]
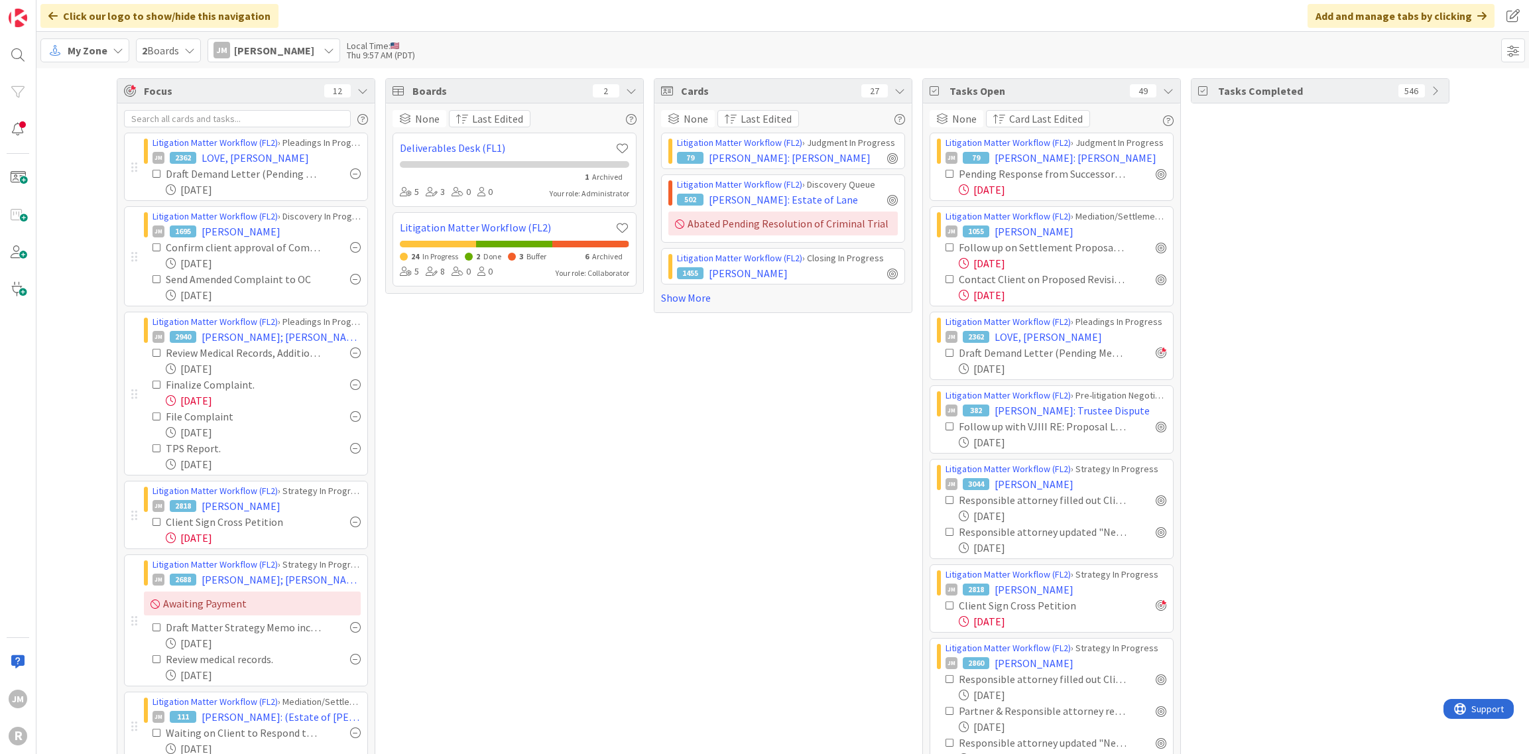
click at [119, 47] on icon at bounding box center [118, 50] width 11 height 11
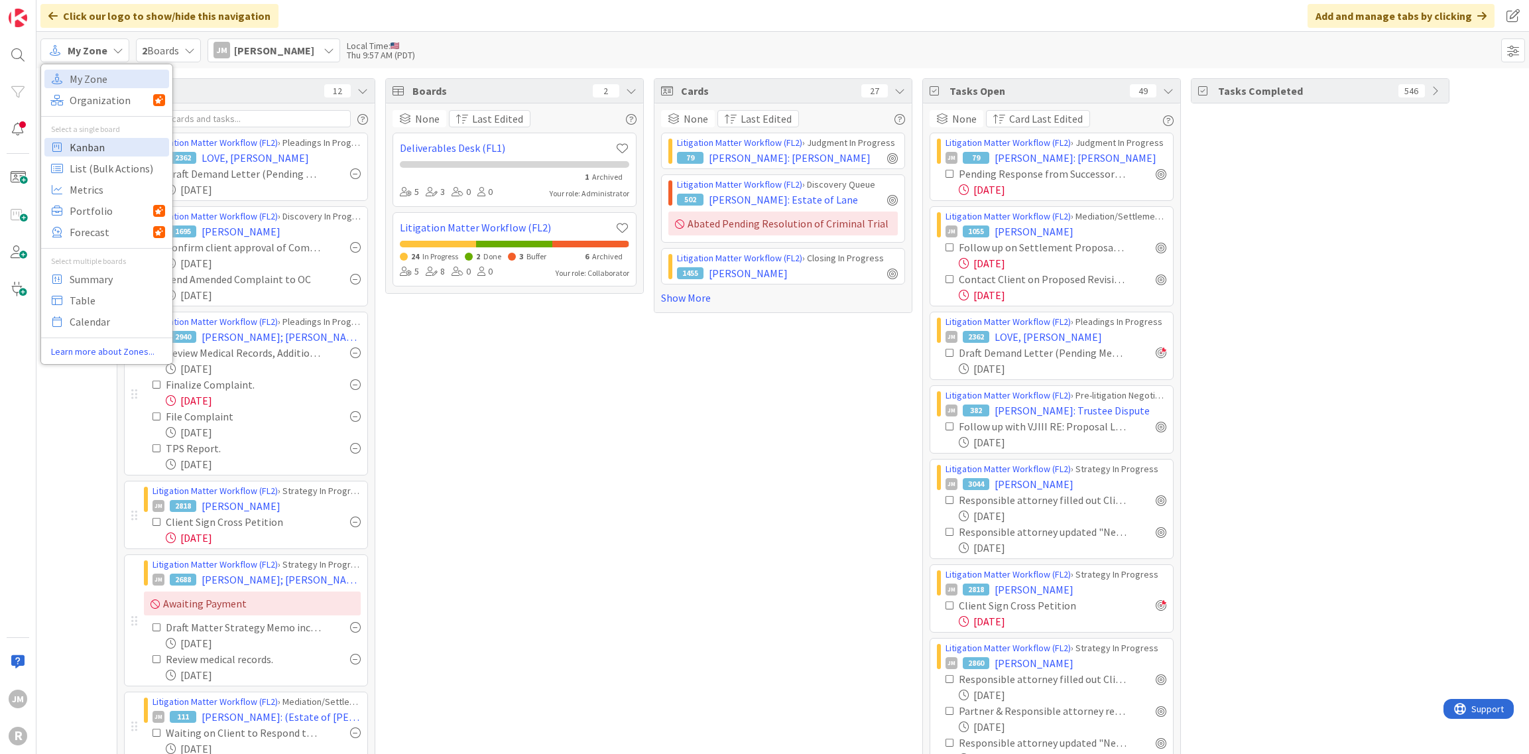
click at [100, 143] on span "Kanban" at bounding box center [117, 147] width 95 height 20
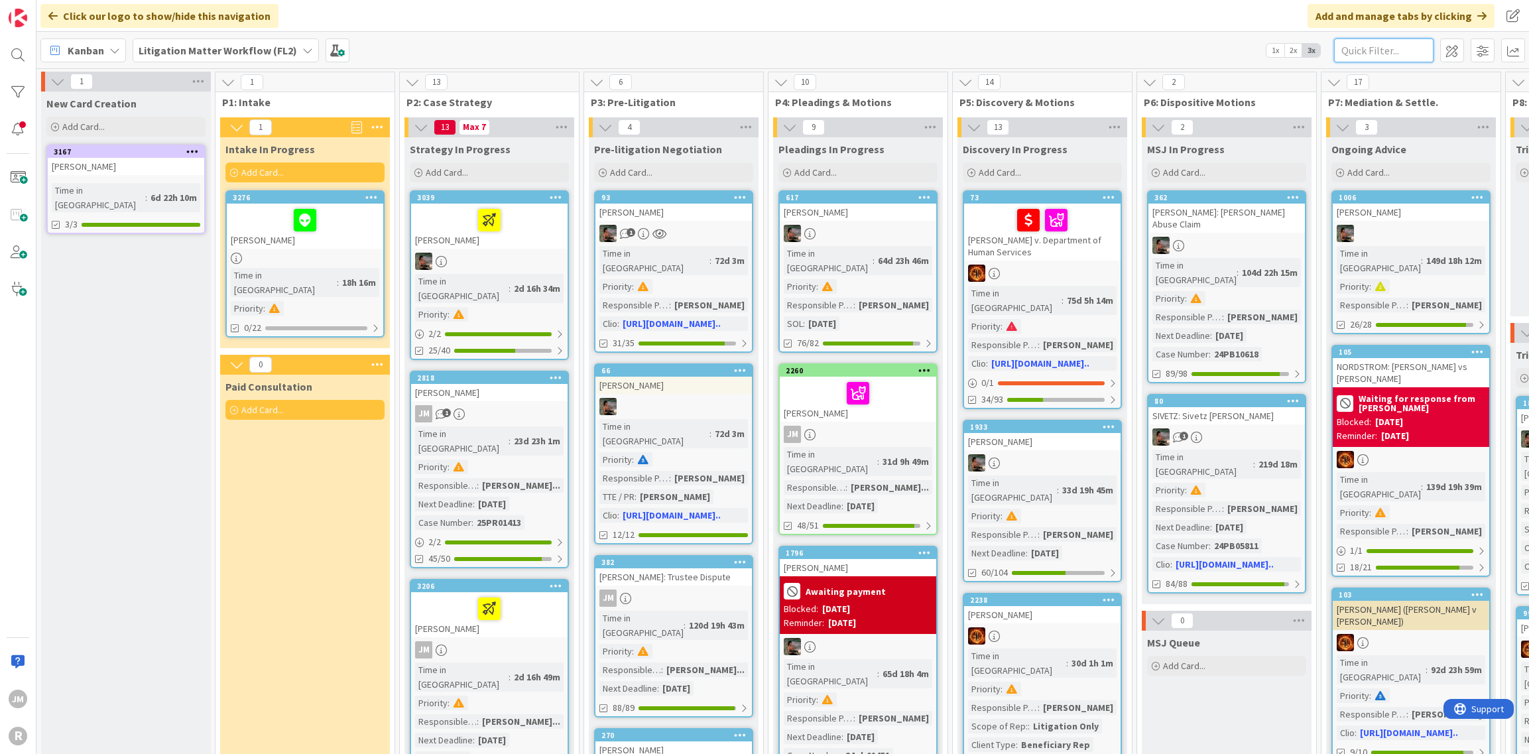
click at [1369, 48] on input "text" at bounding box center [1383, 50] width 99 height 24
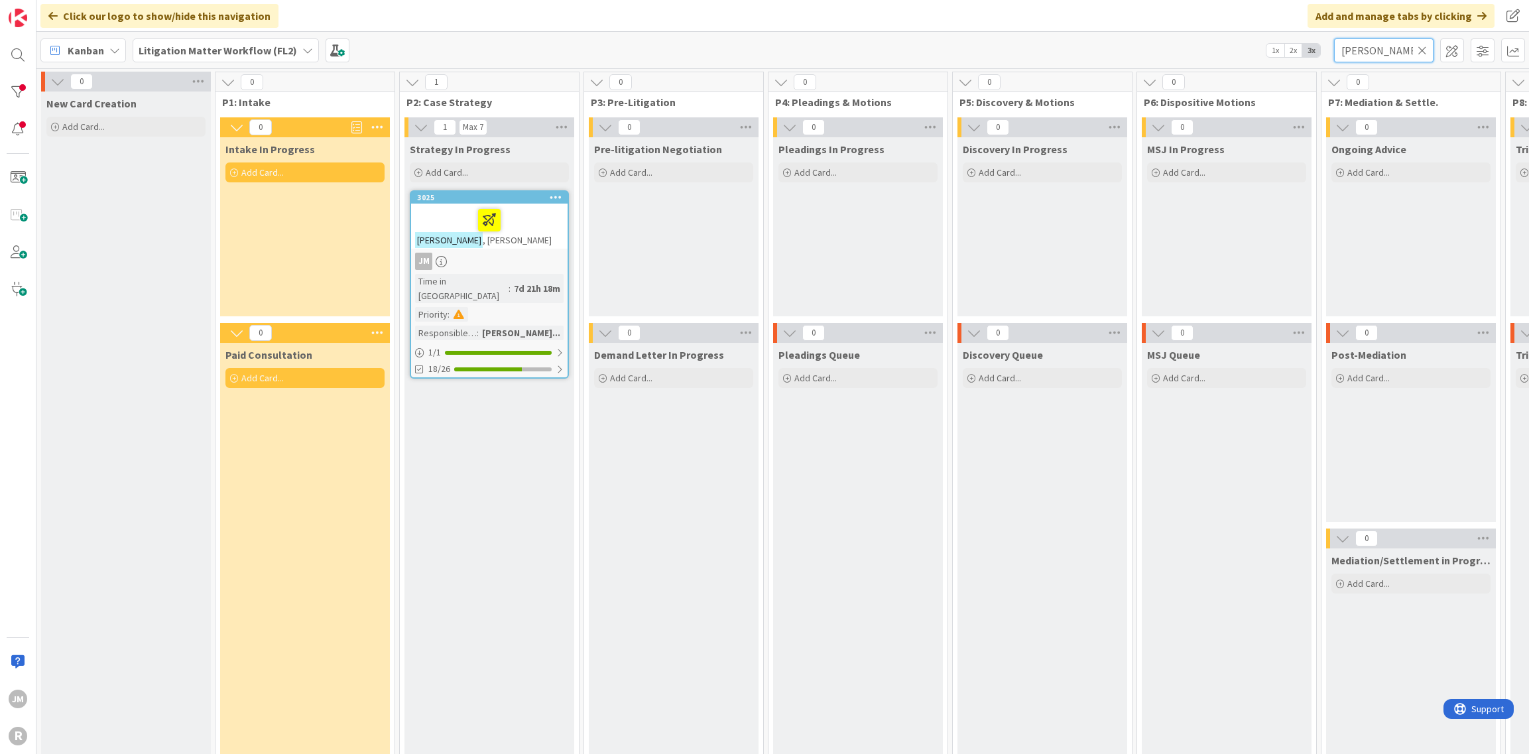
type input "phillips"
click at [531, 231] on div at bounding box center [489, 220] width 149 height 28
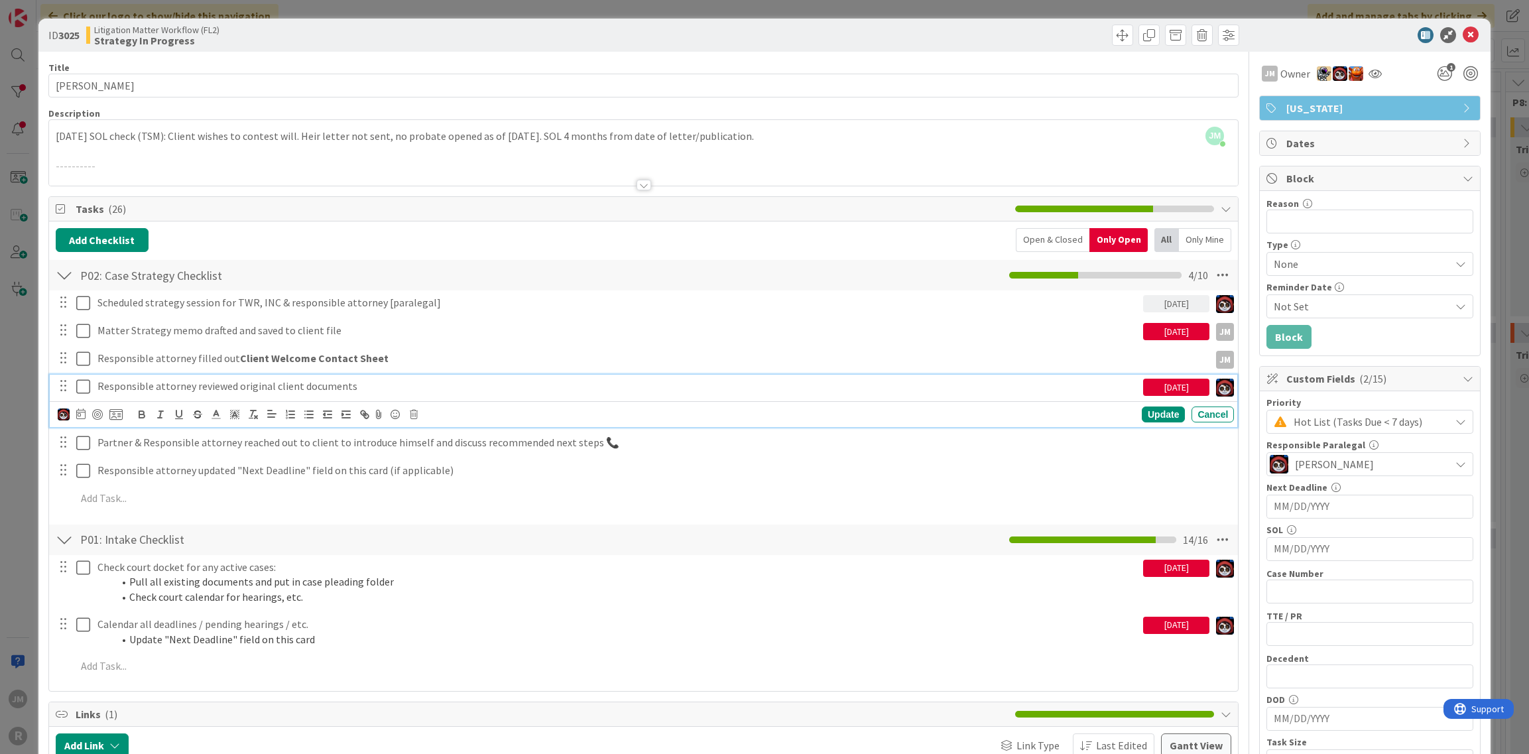
click at [343, 381] on p "Responsible attorney reviewed original client documents" at bounding box center [617, 386] width 1040 height 15
click at [62, 411] on img at bounding box center [64, 414] width 12 height 12
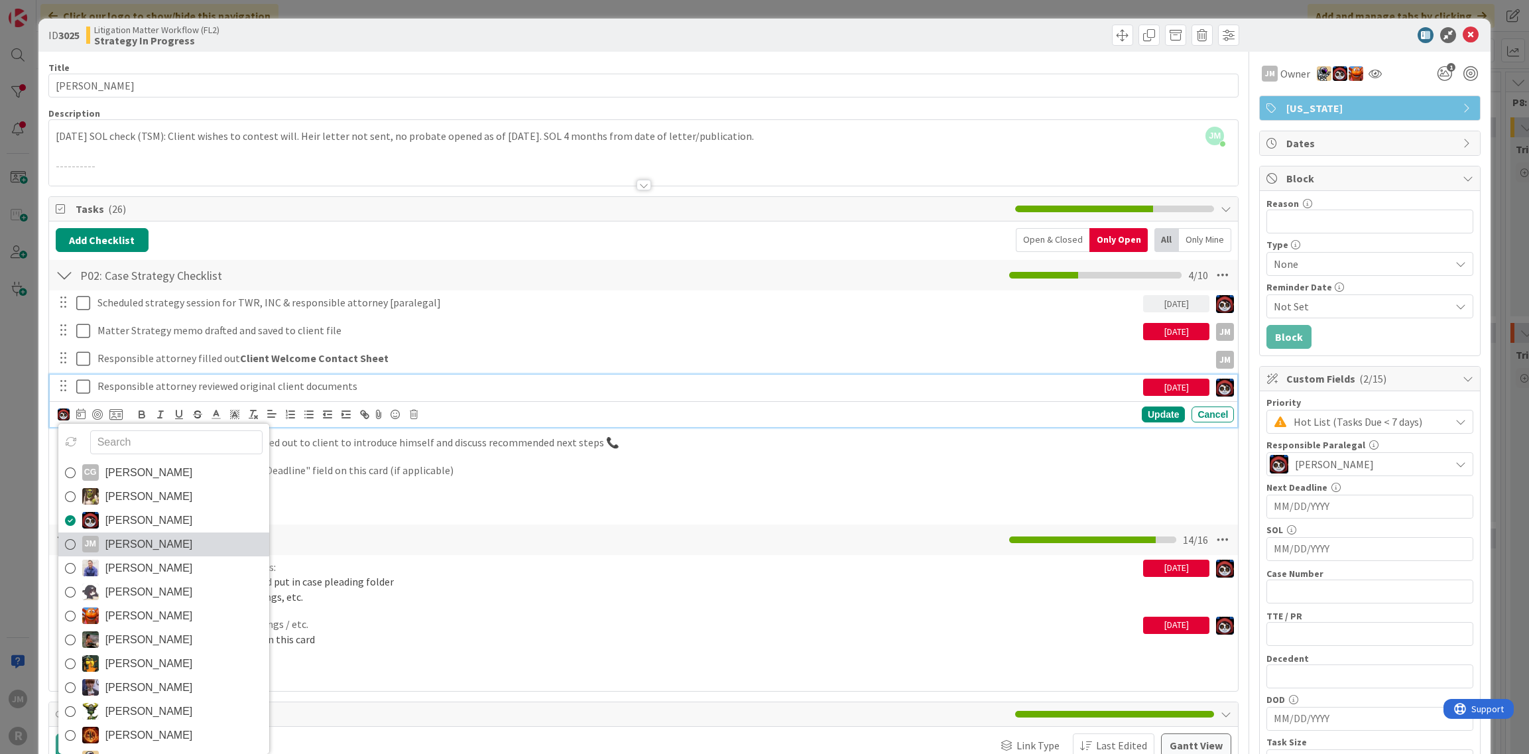
click at [68, 543] on icon at bounding box center [70, 544] width 11 height 20
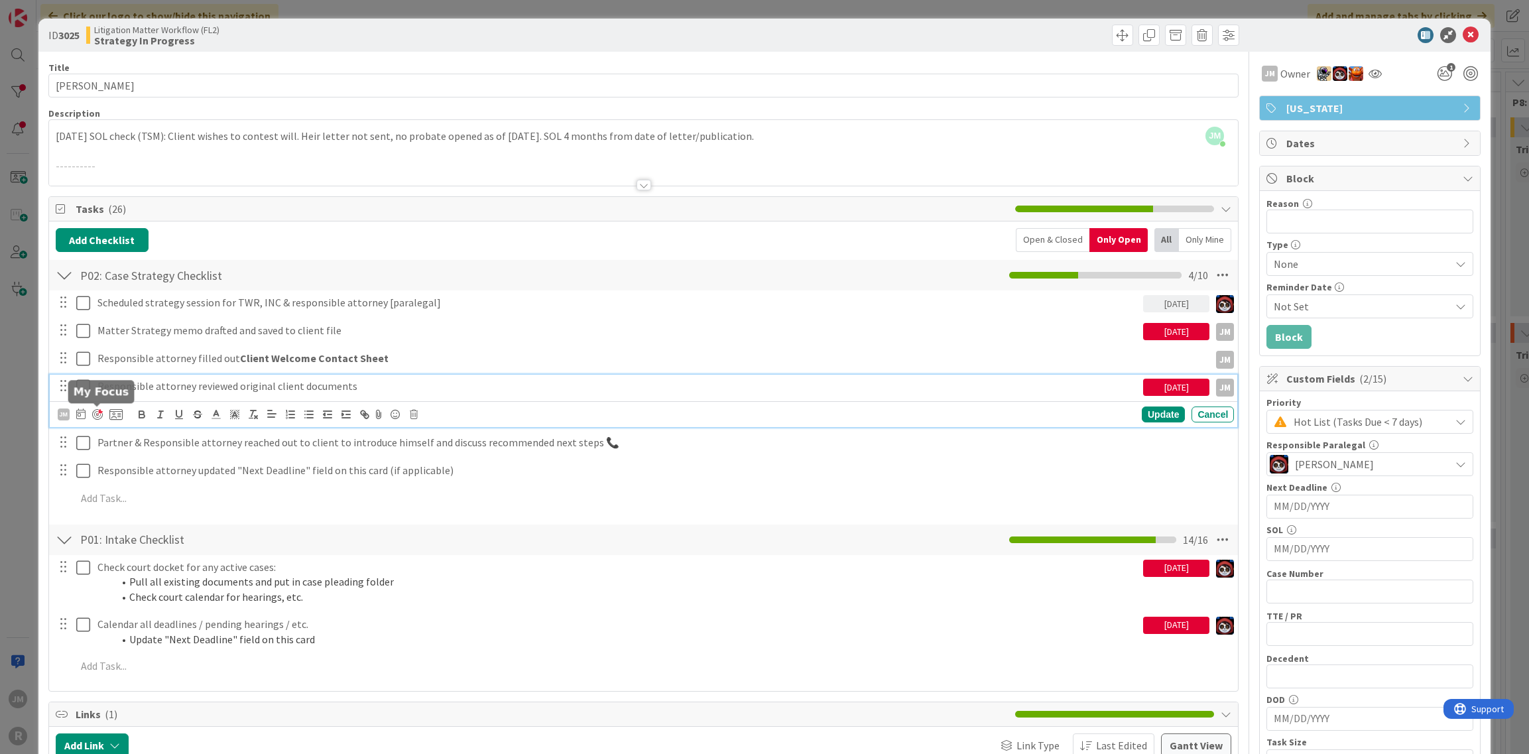
click at [96, 412] on div at bounding box center [97, 414] width 11 height 11
click at [76, 410] on icon at bounding box center [80, 413] width 9 height 11
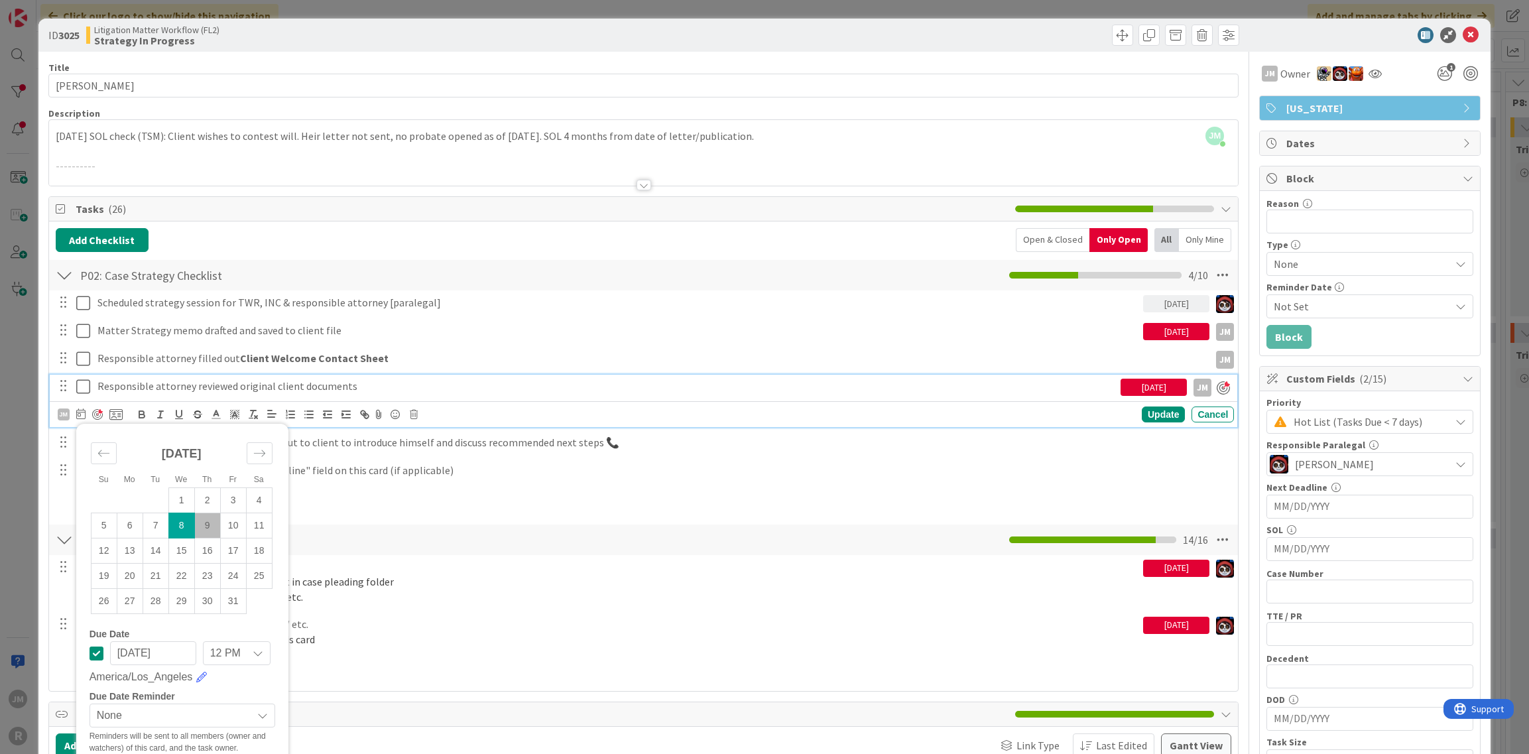
click at [200, 521] on td "9" at bounding box center [207, 525] width 26 height 25
type input "[DATE]"
click at [1161, 412] on div "Update" at bounding box center [1163, 414] width 43 height 16
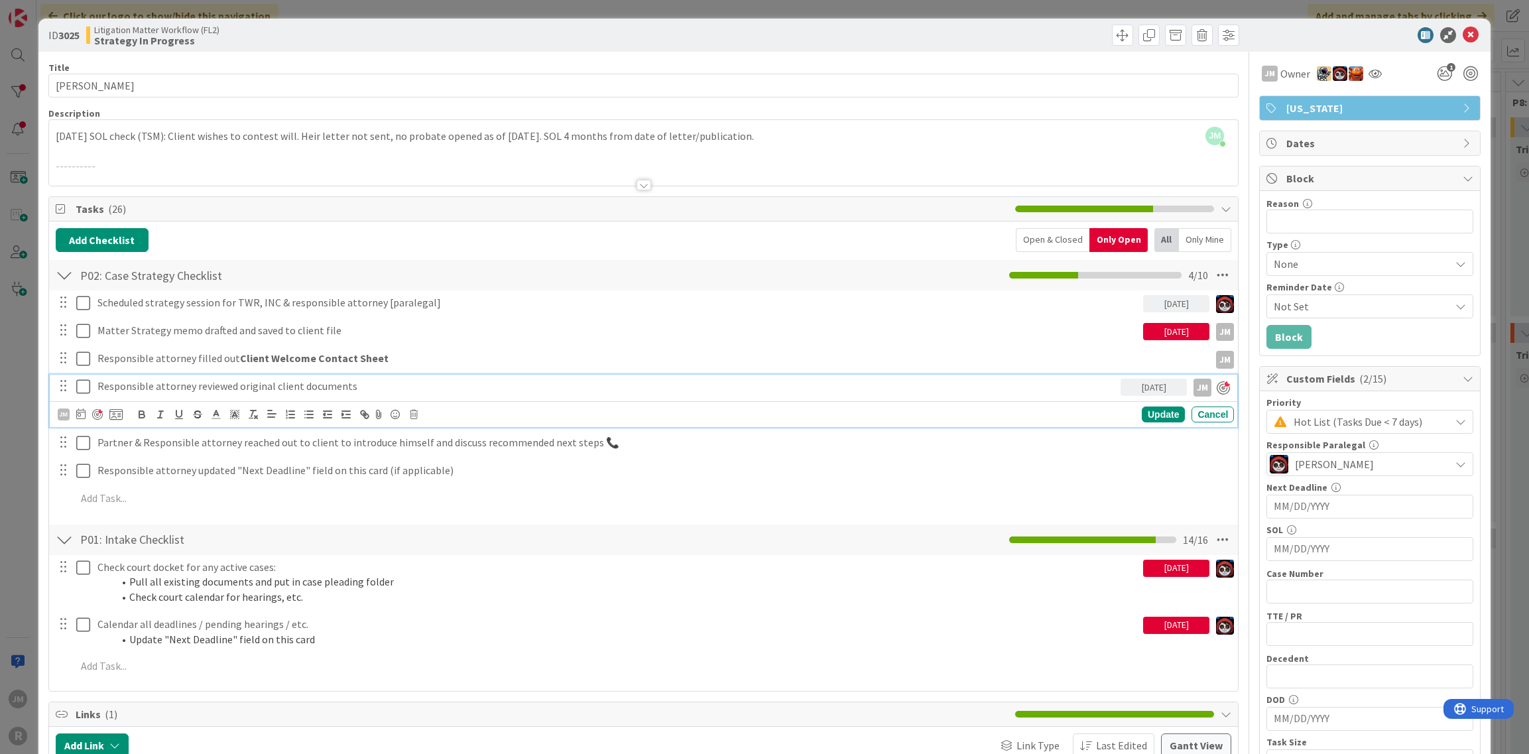
click at [425, 382] on p "Responsible attorney reviewed original client documents" at bounding box center [606, 386] width 1018 height 15
click at [27, 490] on div "ID 3025 Litigation Matter Workflow (FL2) Strategy In Progress Title 14 / 128 PH…" at bounding box center [764, 377] width 1529 height 754
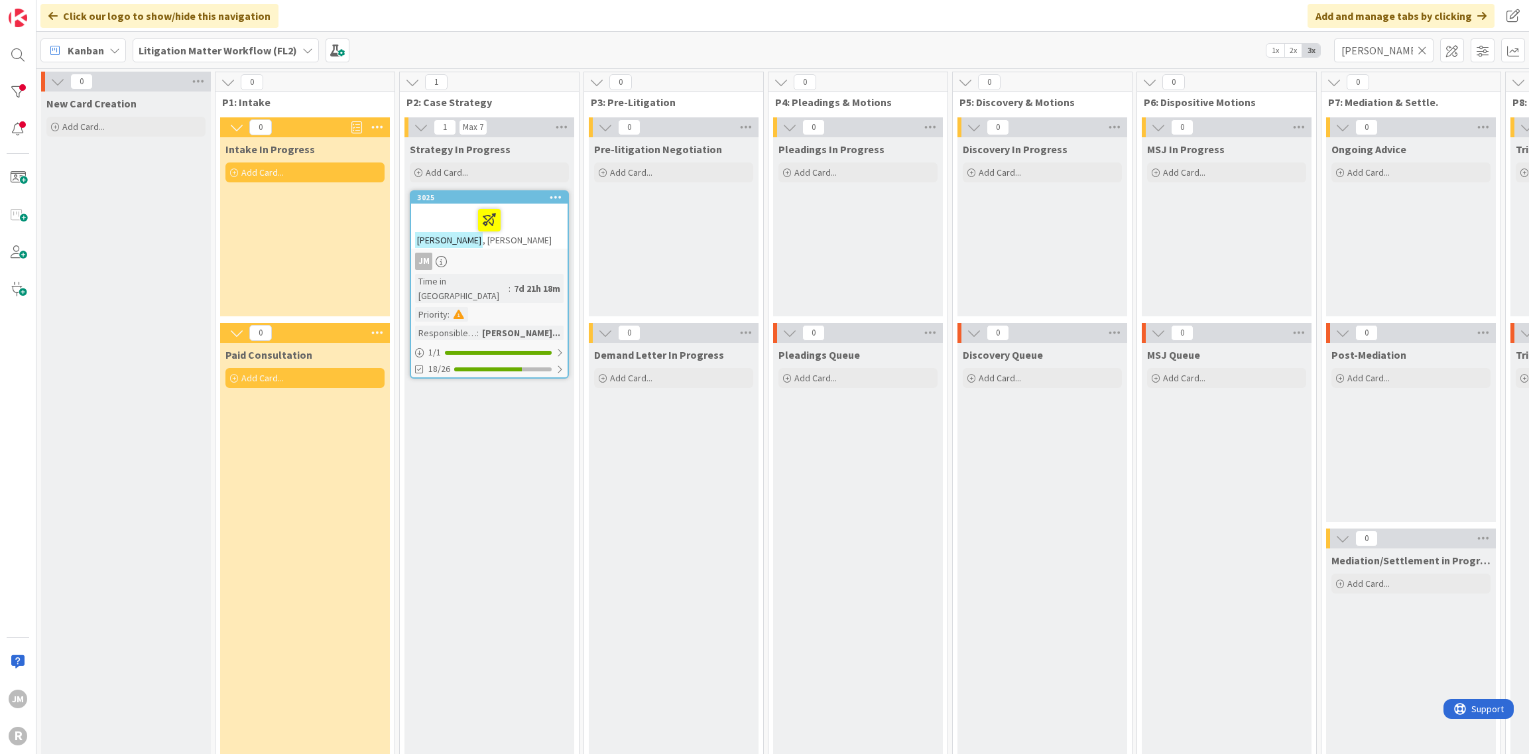
click at [1423, 48] on icon at bounding box center [1422, 50] width 9 height 12
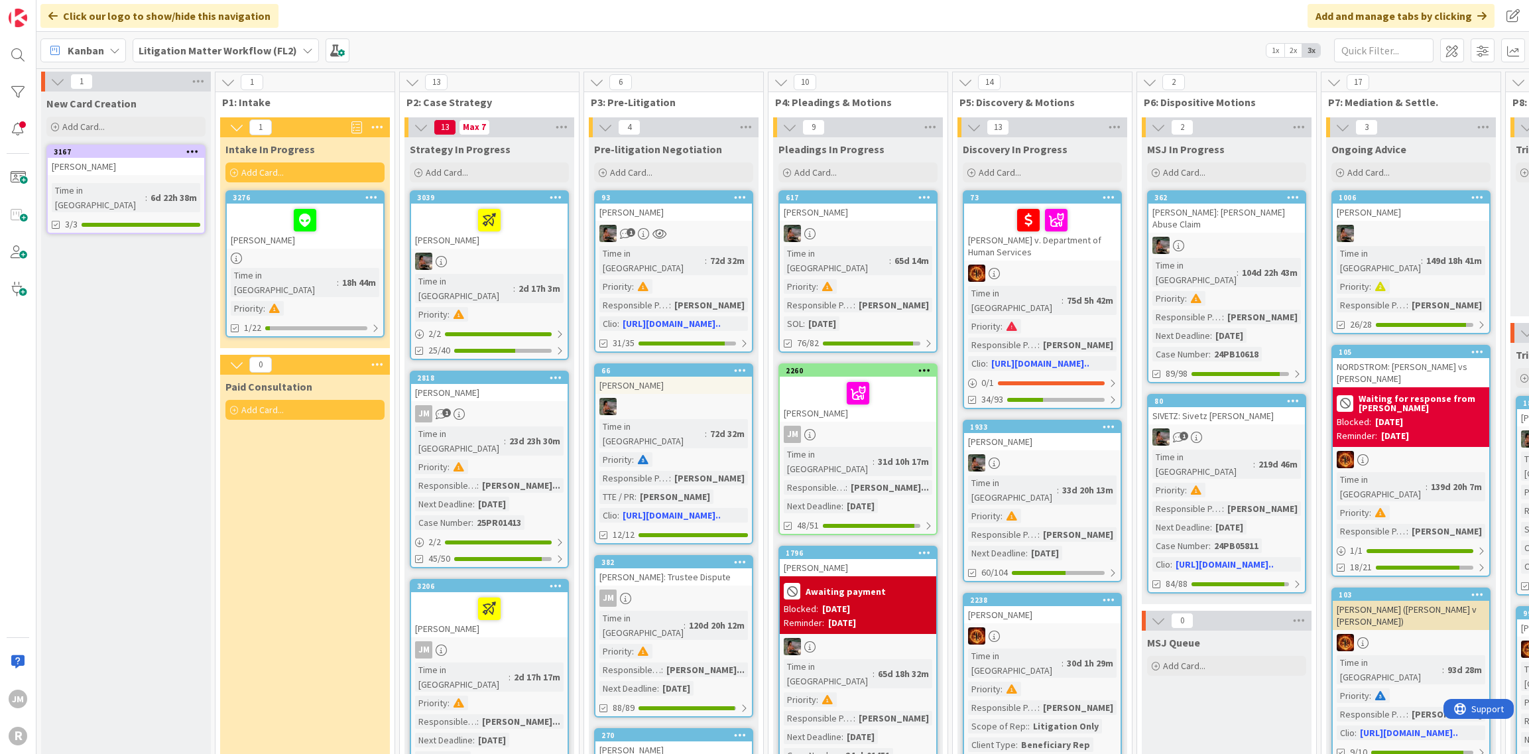
click at [118, 48] on icon at bounding box center [114, 50] width 11 height 11
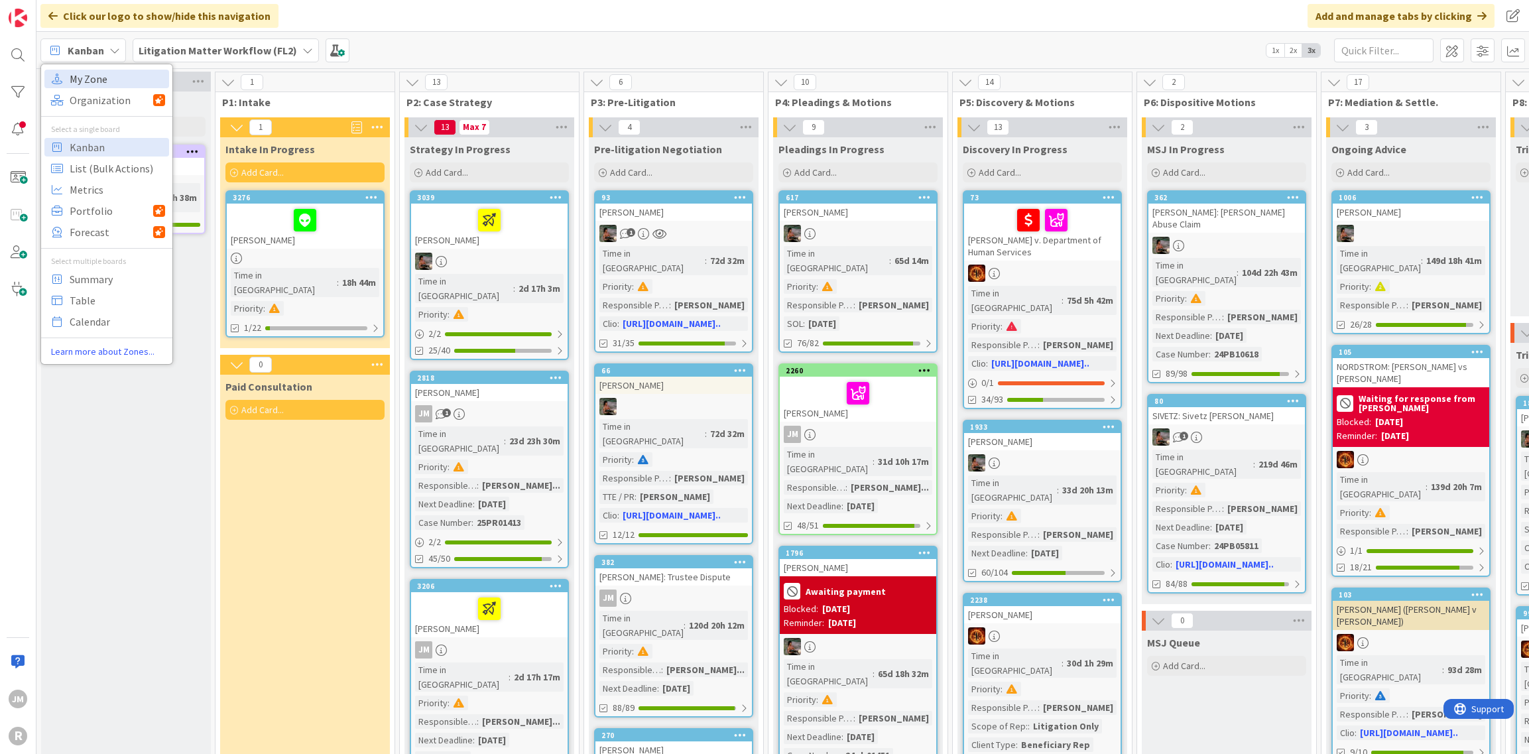
click at [97, 78] on span "My Zone" at bounding box center [117, 79] width 95 height 20
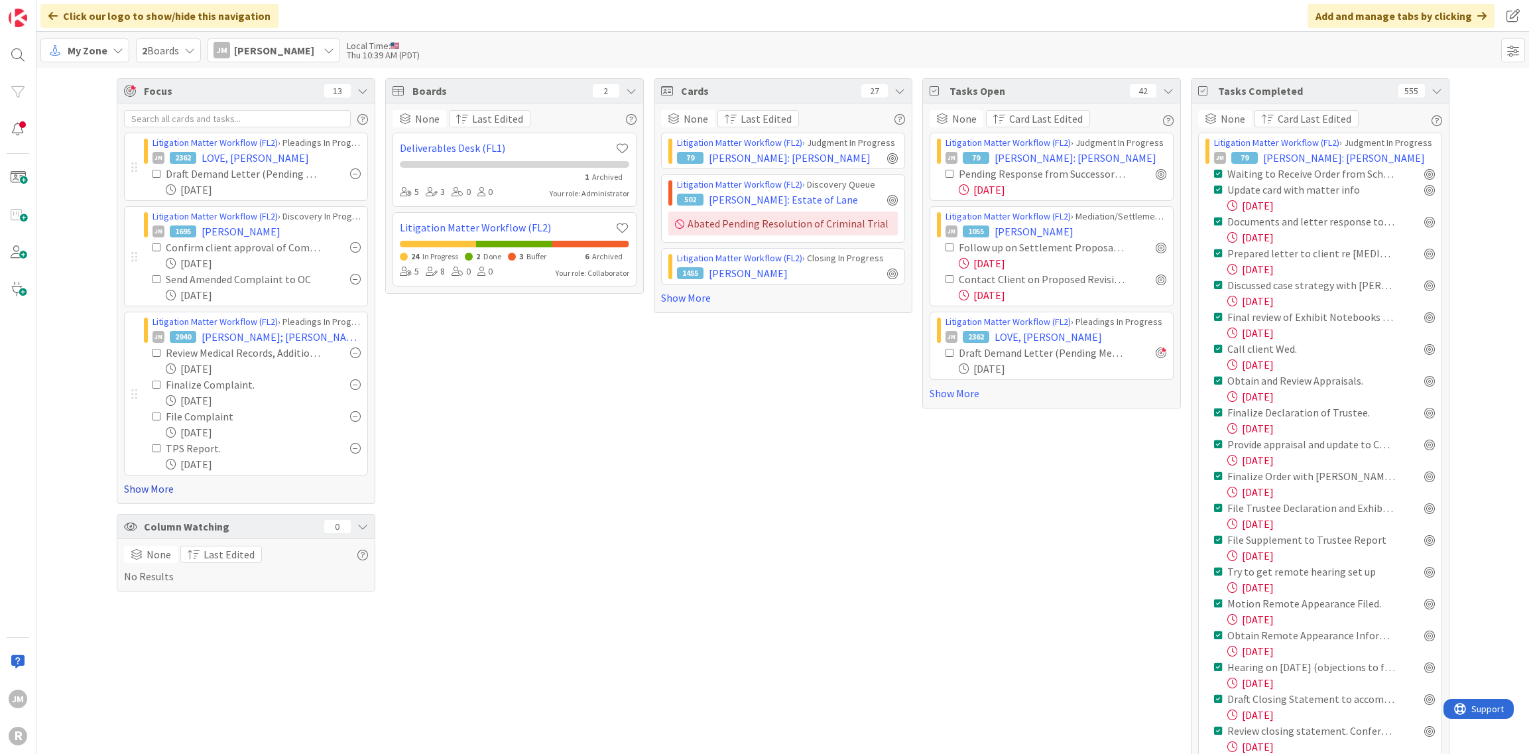
click at [135, 487] on link "Show More" at bounding box center [246, 489] width 244 height 16
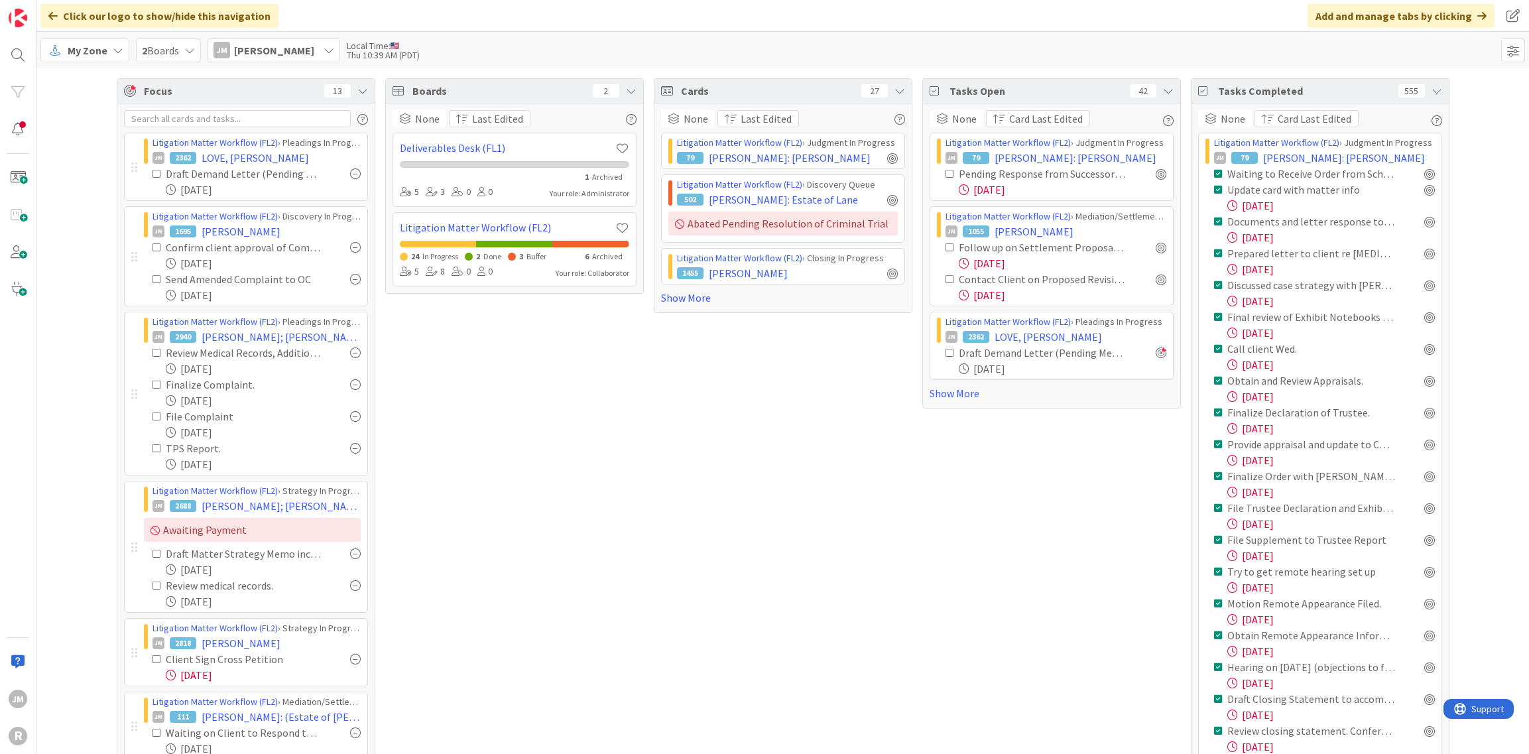
scroll to position [66, 0]
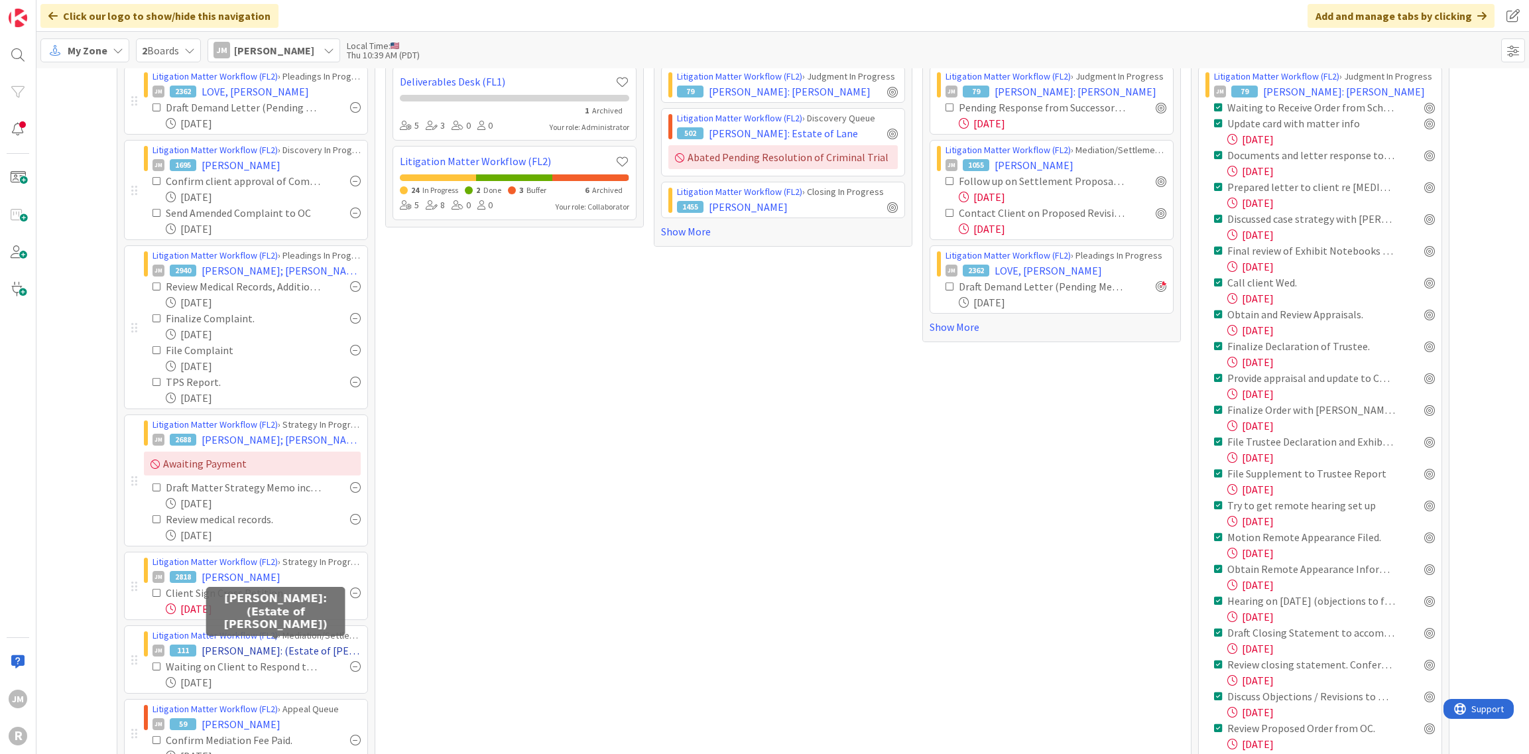
click at [261, 652] on span "[PERSON_NAME]: (Estate of [PERSON_NAME])" at bounding box center [281, 651] width 159 height 16
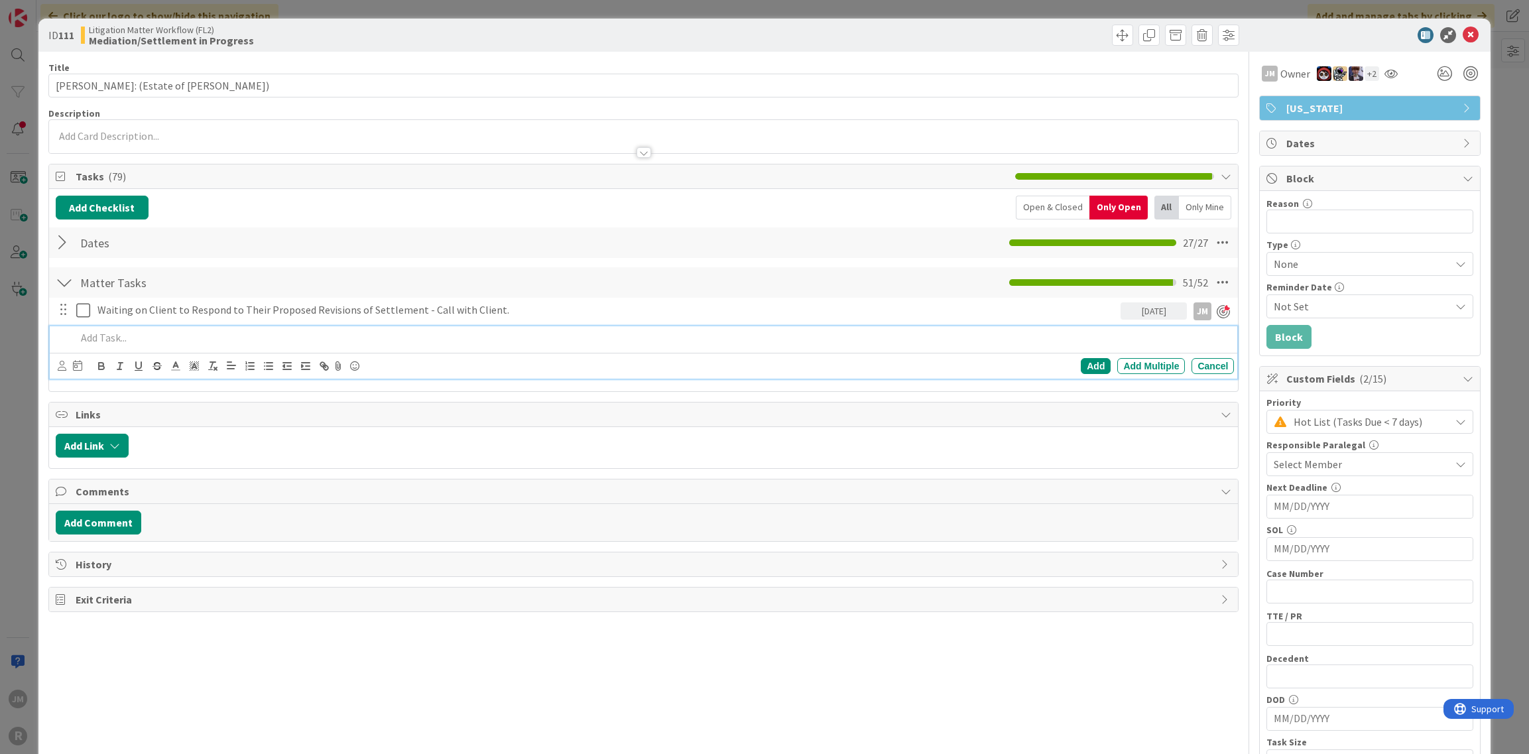
click at [167, 341] on p at bounding box center [652, 337] width 1153 height 15
click at [60, 361] on icon at bounding box center [62, 366] width 9 height 10
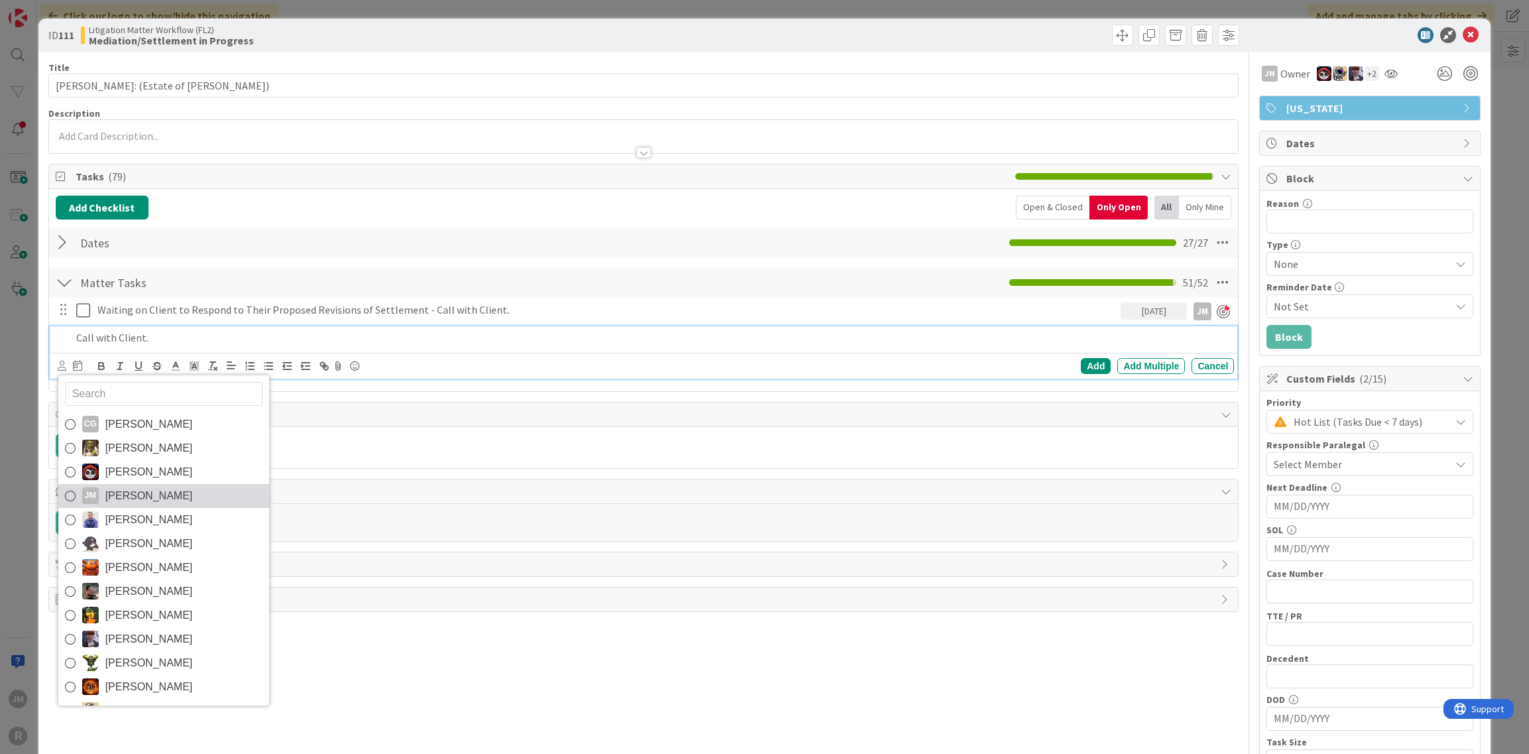
click at [69, 494] on icon at bounding box center [70, 496] width 11 height 20
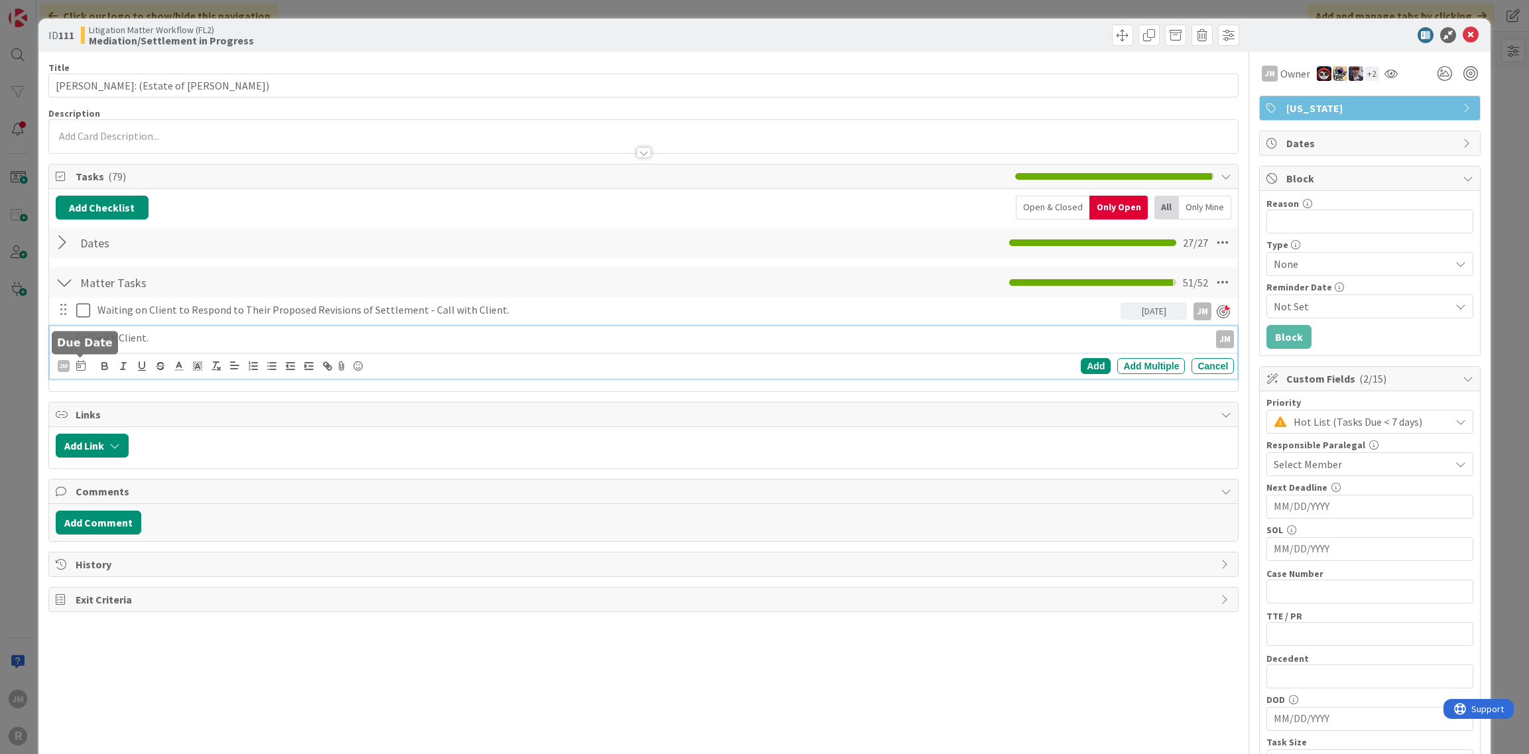
click at [77, 364] on icon at bounding box center [80, 365] width 9 height 11
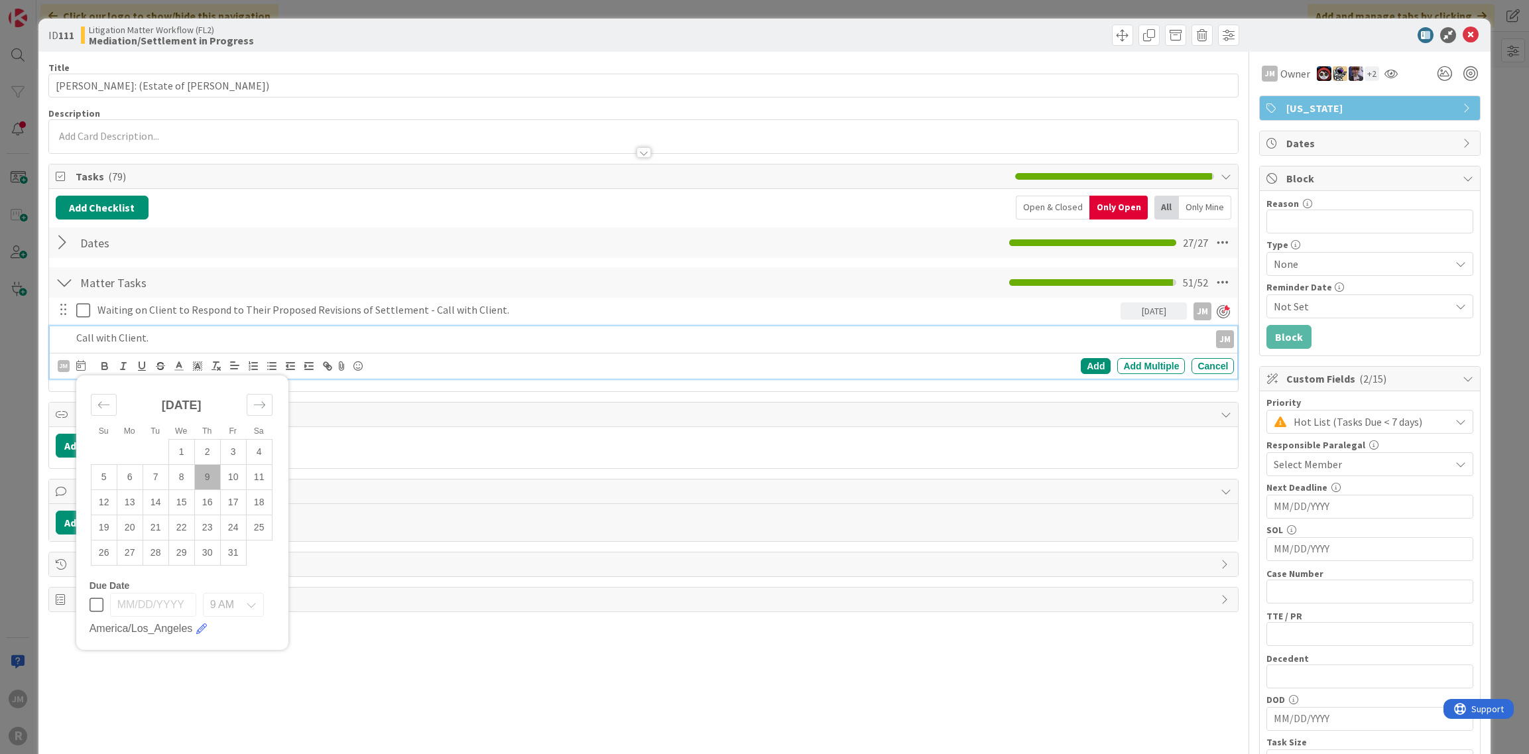
drag, startPoint x: 208, startPoint y: 474, endPoint x: 377, endPoint y: 481, distance: 168.5
click at [208, 474] on td "9" at bounding box center [207, 476] width 26 height 25
type input "[DATE]"
click at [1093, 361] on div "Add" at bounding box center [1096, 366] width 30 height 16
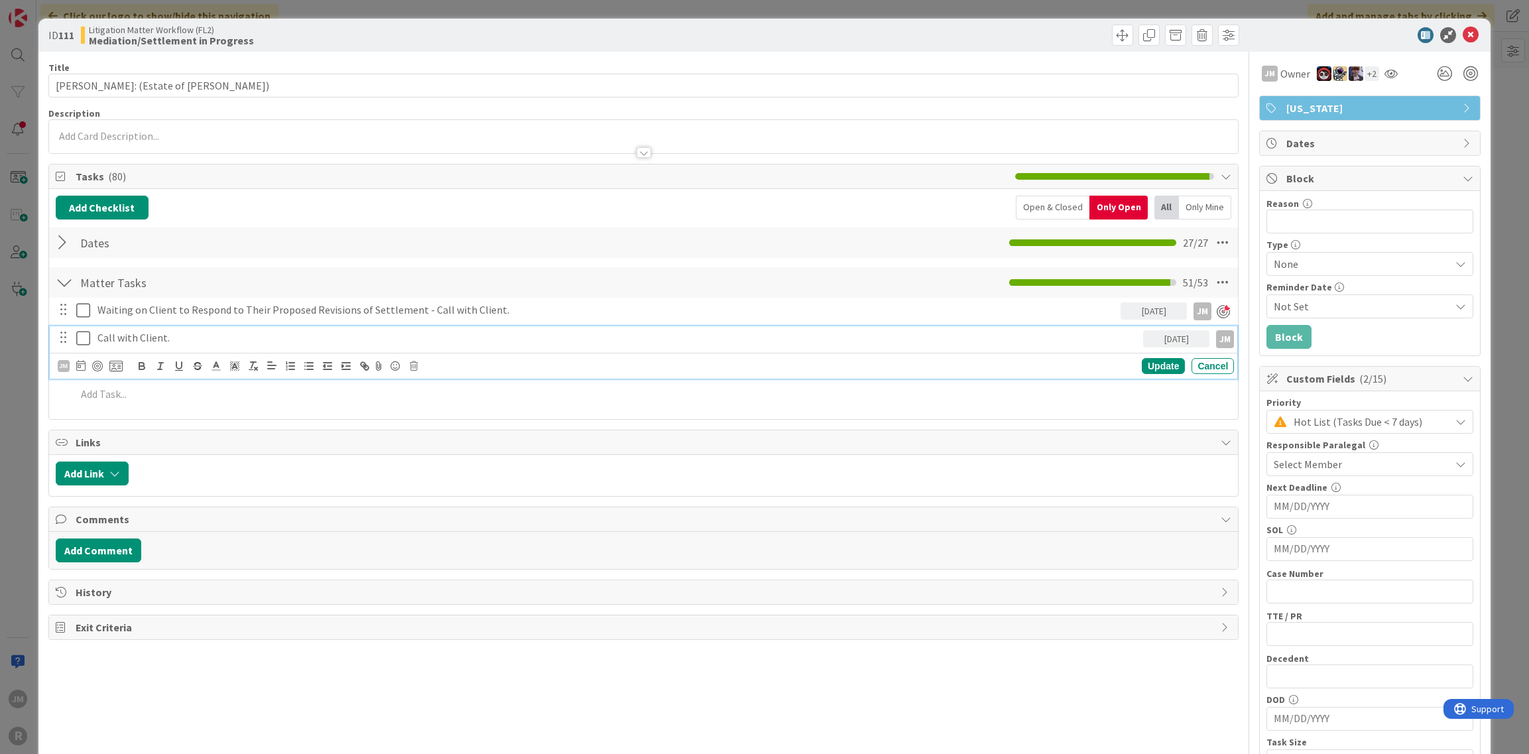
click at [180, 337] on p "Call with Client." at bounding box center [617, 337] width 1040 height 15
click at [97, 363] on div at bounding box center [97, 366] width 11 height 11
click at [1158, 365] on div "Update" at bounding box center [1163, 367] width 43 height 16
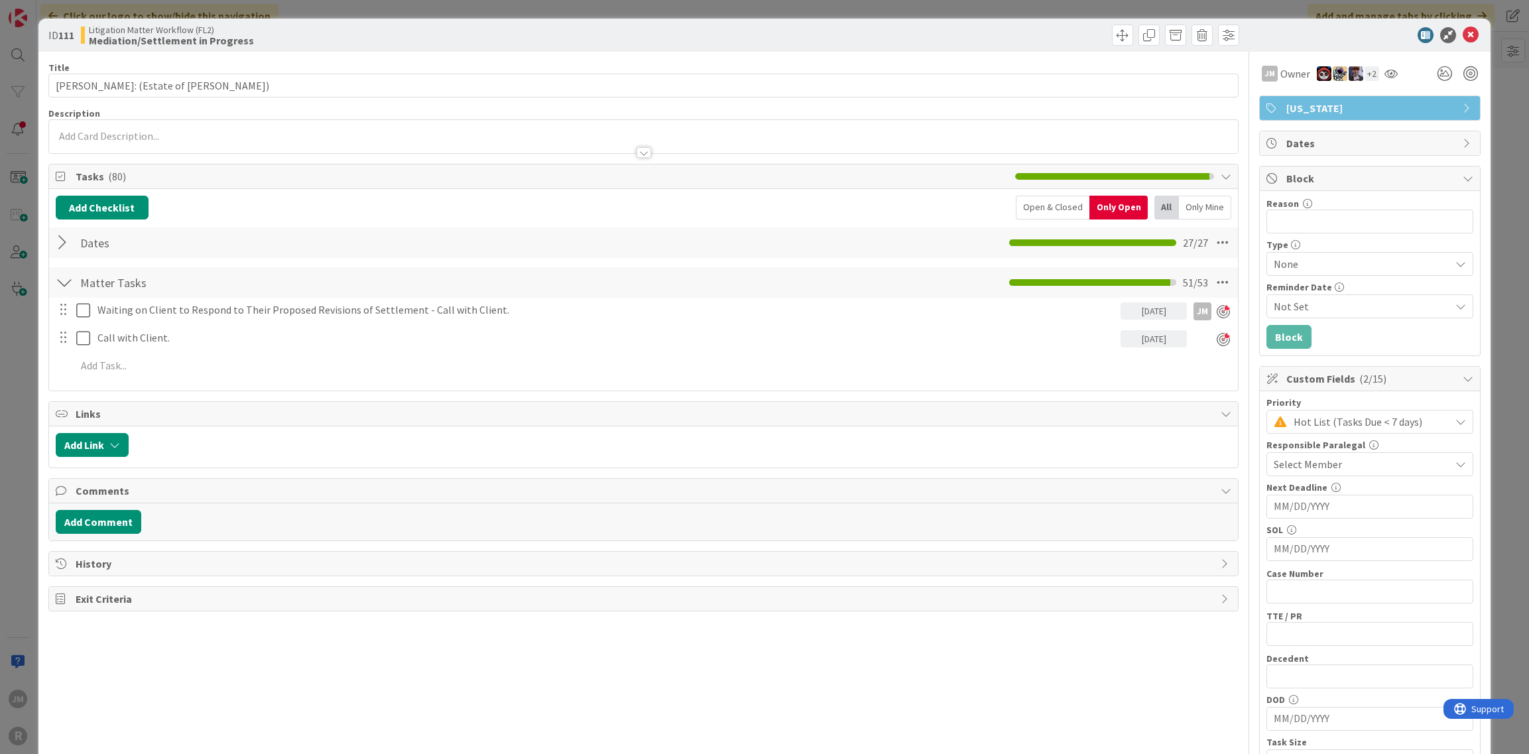
click at [25, 438] on div "ID 111 Litigation Matter Workflow (FL2) Mediation/Settlement in Progress Title …" at bounding box center [764, 377] width 1529 height 754
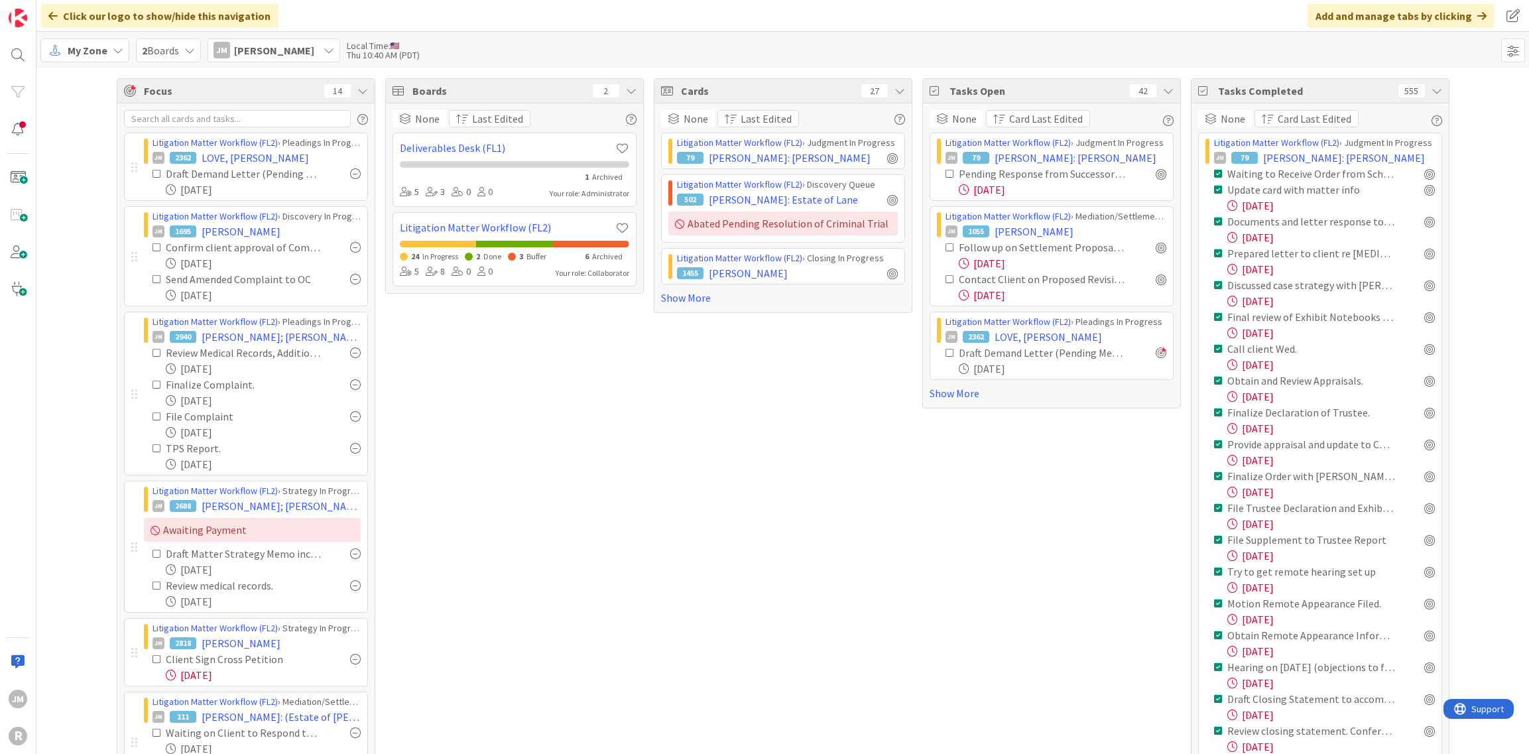
click at [1434, 88] on icon at bounding box center [1437, 91] width 11 height 11
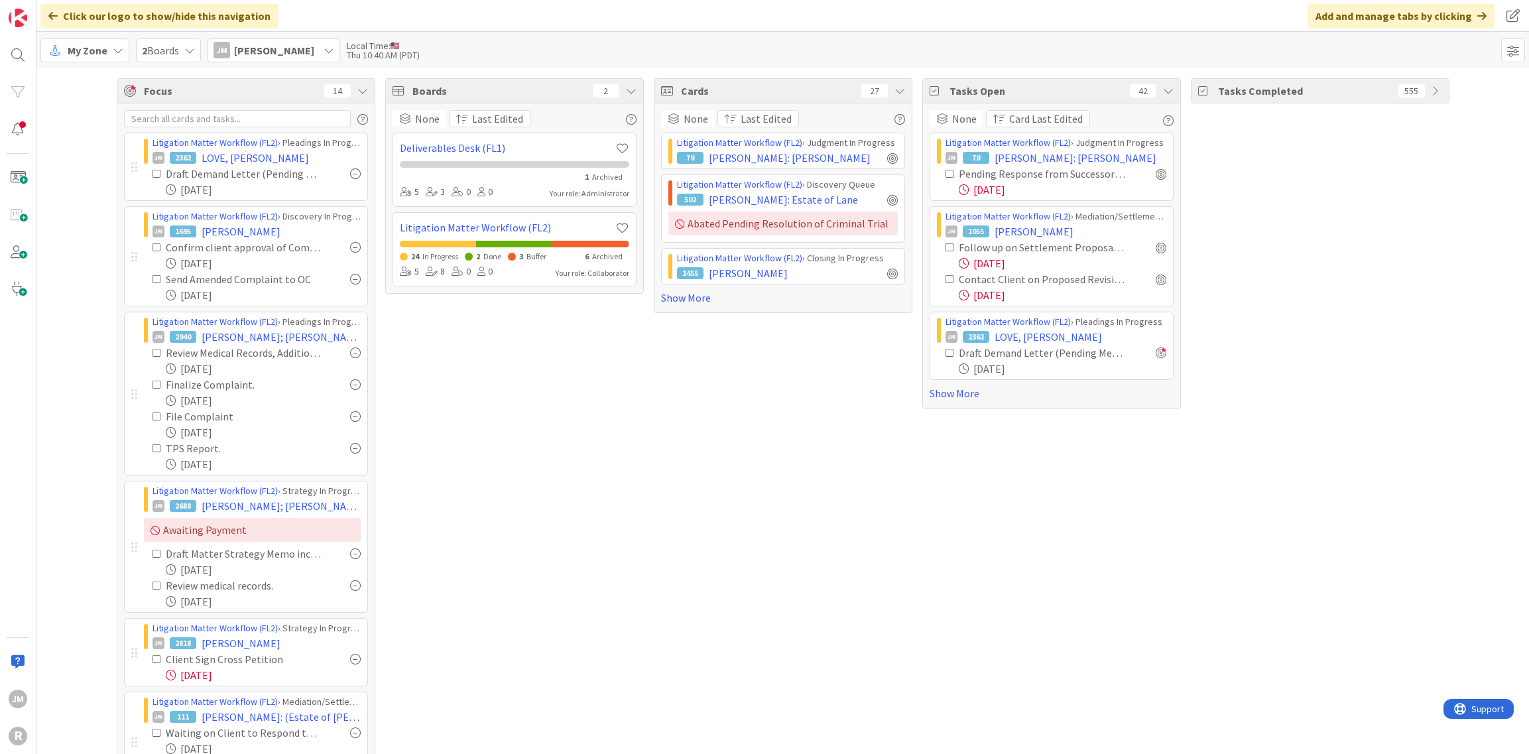
click at [1362, 451] on div "Tasks Completed 555" at bounding box center [1320, 566] width 259 height 977
